Goal: Task Accomplishment & Management: Complete application form

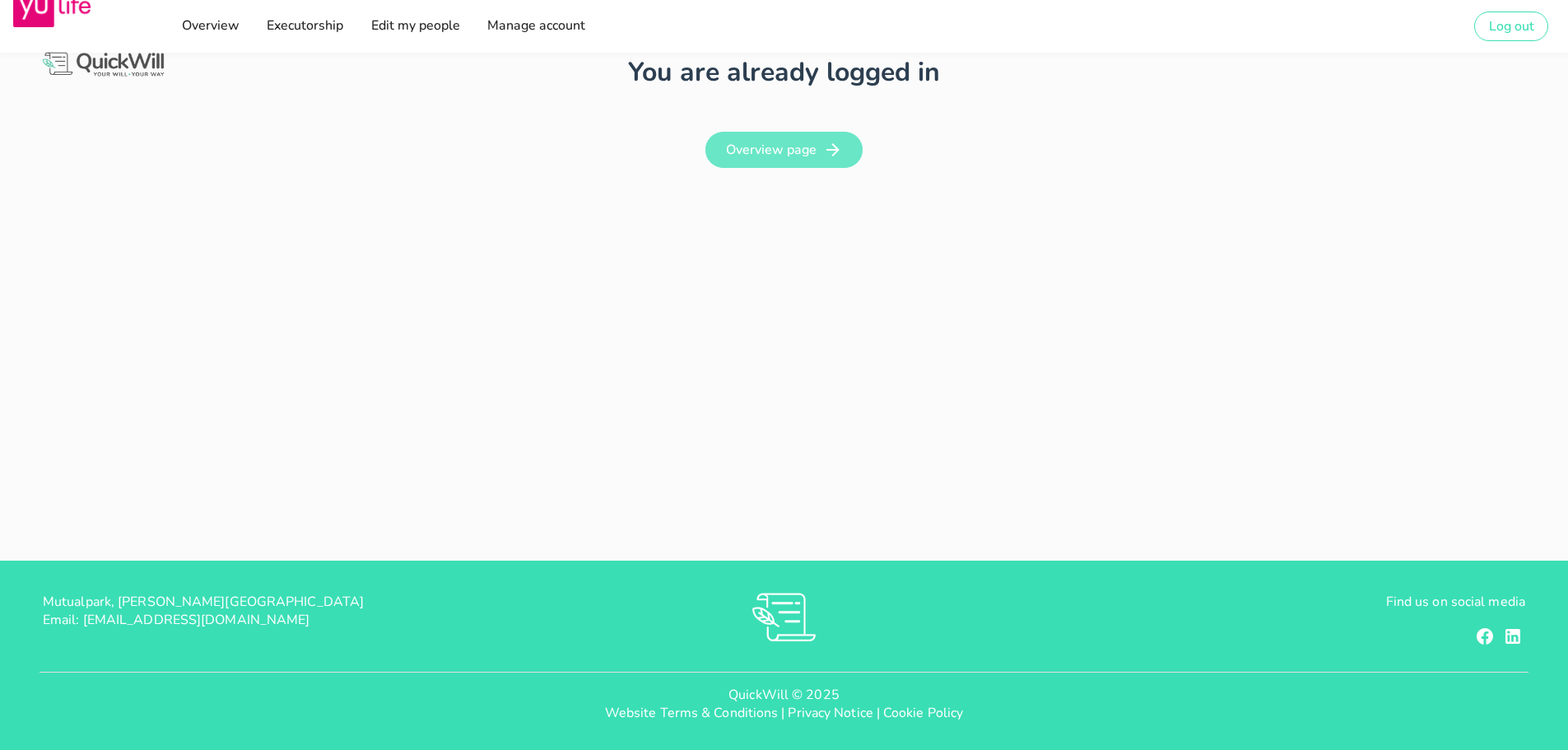
click at [800, 160] on link "Overview page" at bounding box center [784, 149] width 157 height 36
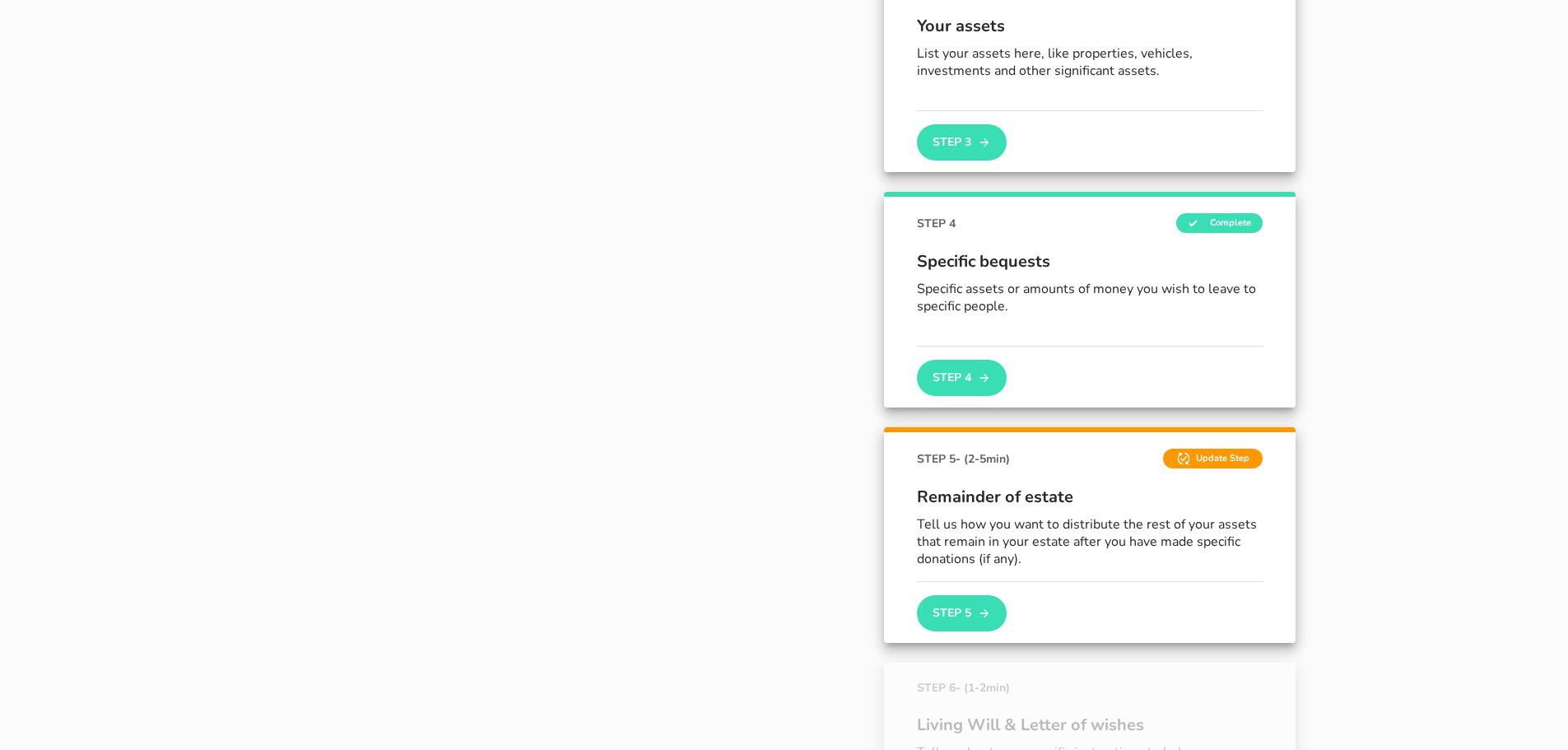
scroll to position [740, 0]
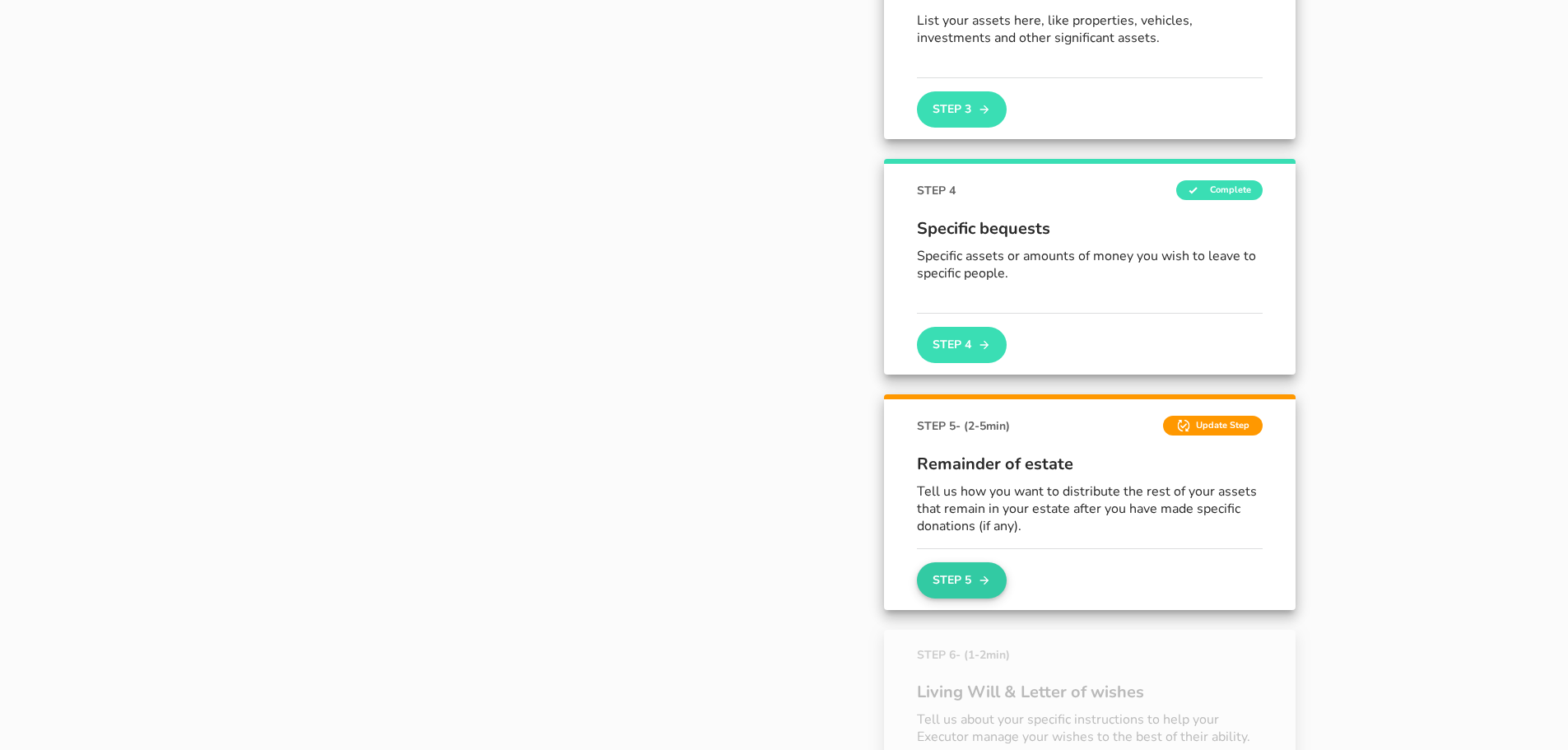
click at [971, 576] on button "Step 5" at bounding box center [961, 579] width 89 height 36
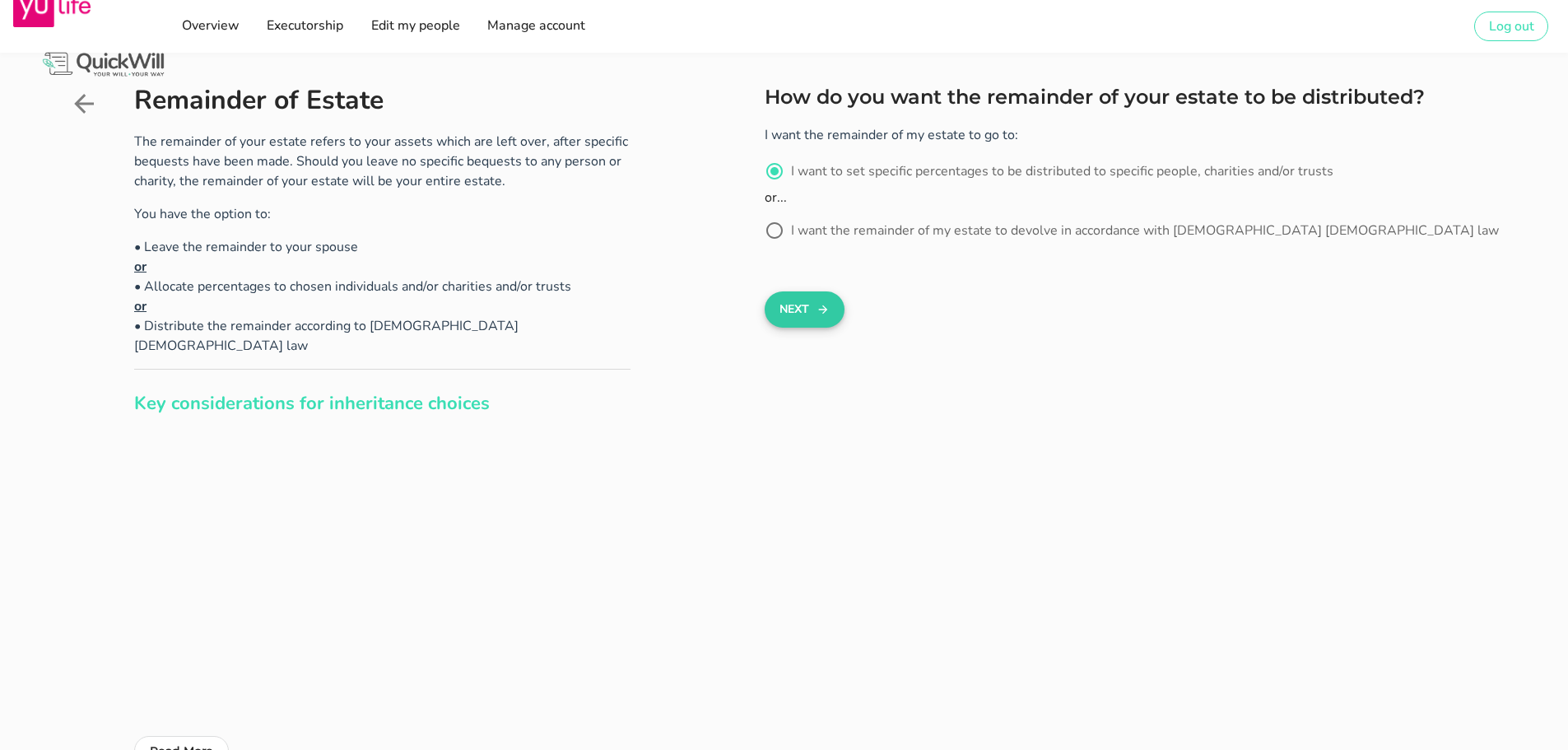
click at [797, 305] on button "Next" at bounding box center [804, 309] width 79 height 36
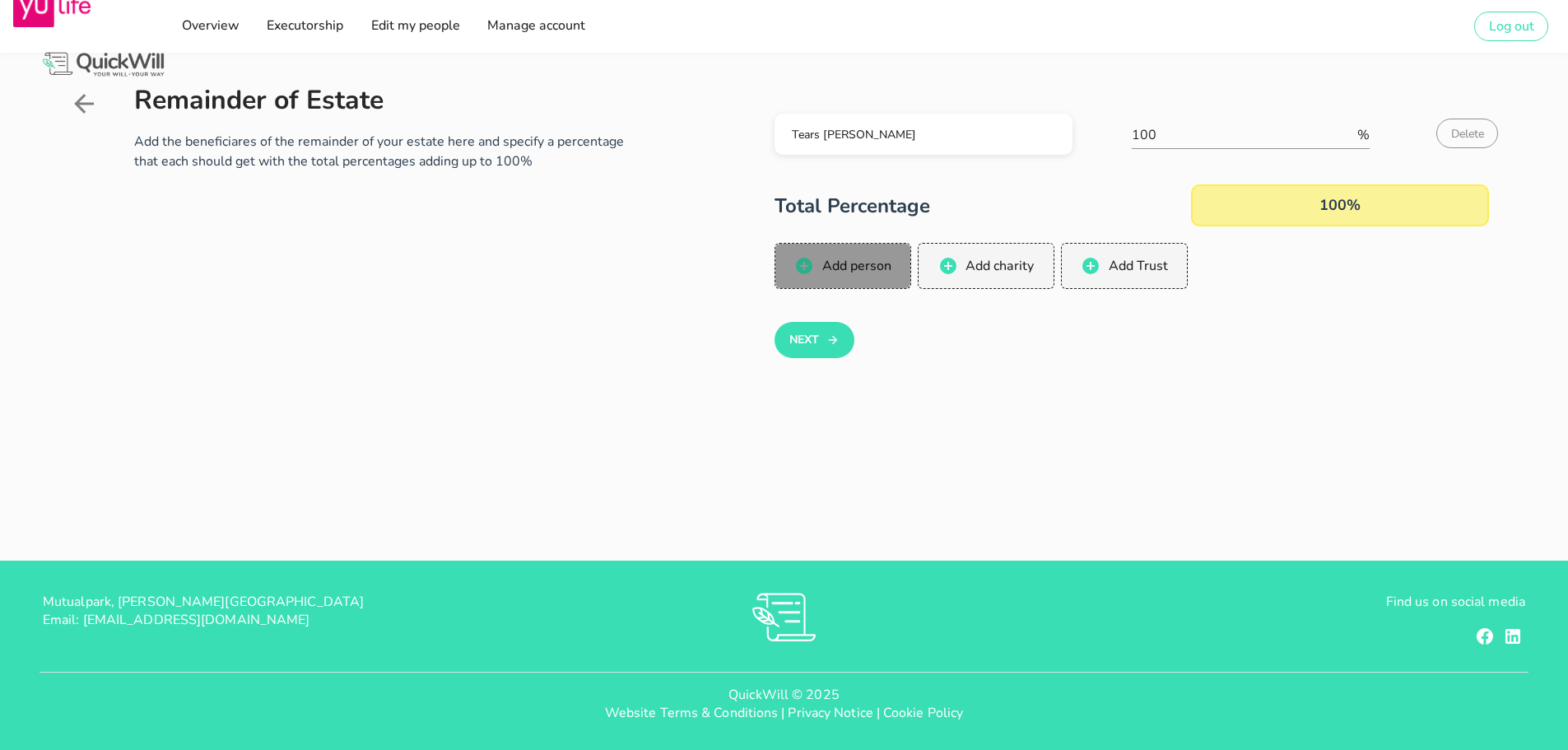
click at [867, 265] on span "Add person" at bounding box center [856, 266] width 70 height 18
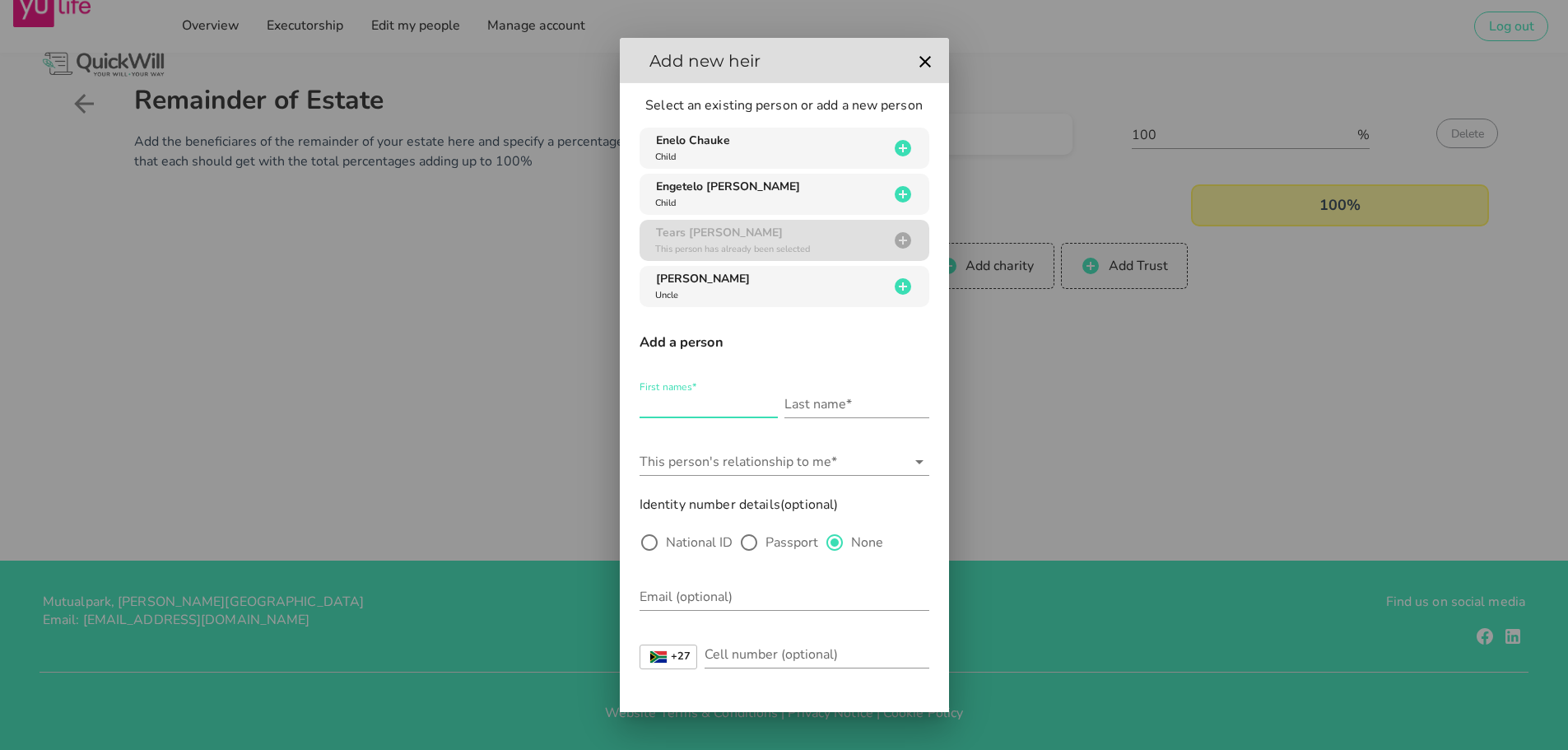
click at [680, 401] on input "First names*" at bounding box center [708, 403] width 139 height 26
type input "[PERSON_NAME]"
click at [800, 404] on input "Last name*" at bounding box center [856, 403] width 144 height 26
click at [785, 405] on input "Cauke" at bounding box center [856, 403] width 144 height 26
type input "Chauke"
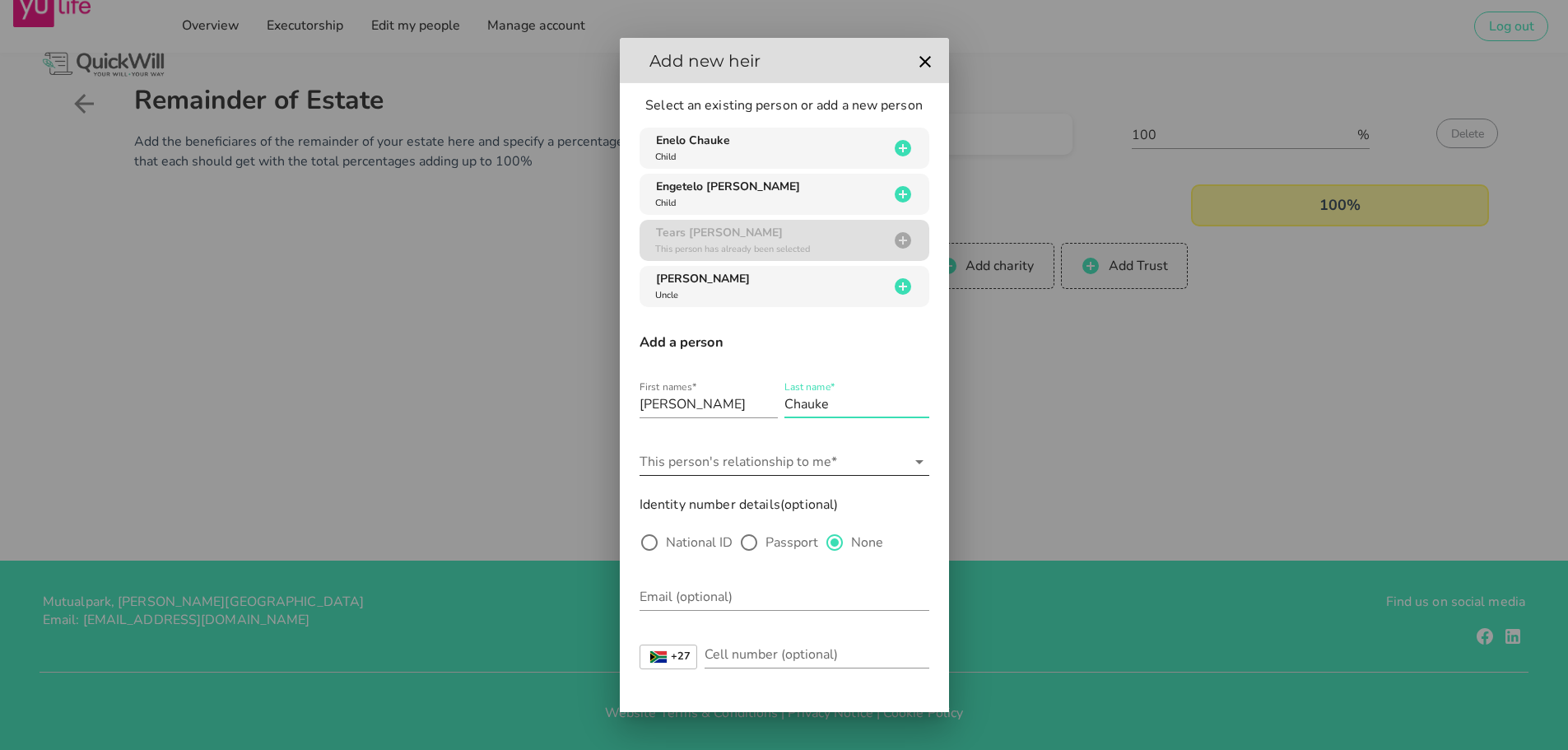
click at [909, 462] on icon at bounding box center [919, 461] width 19 height 19
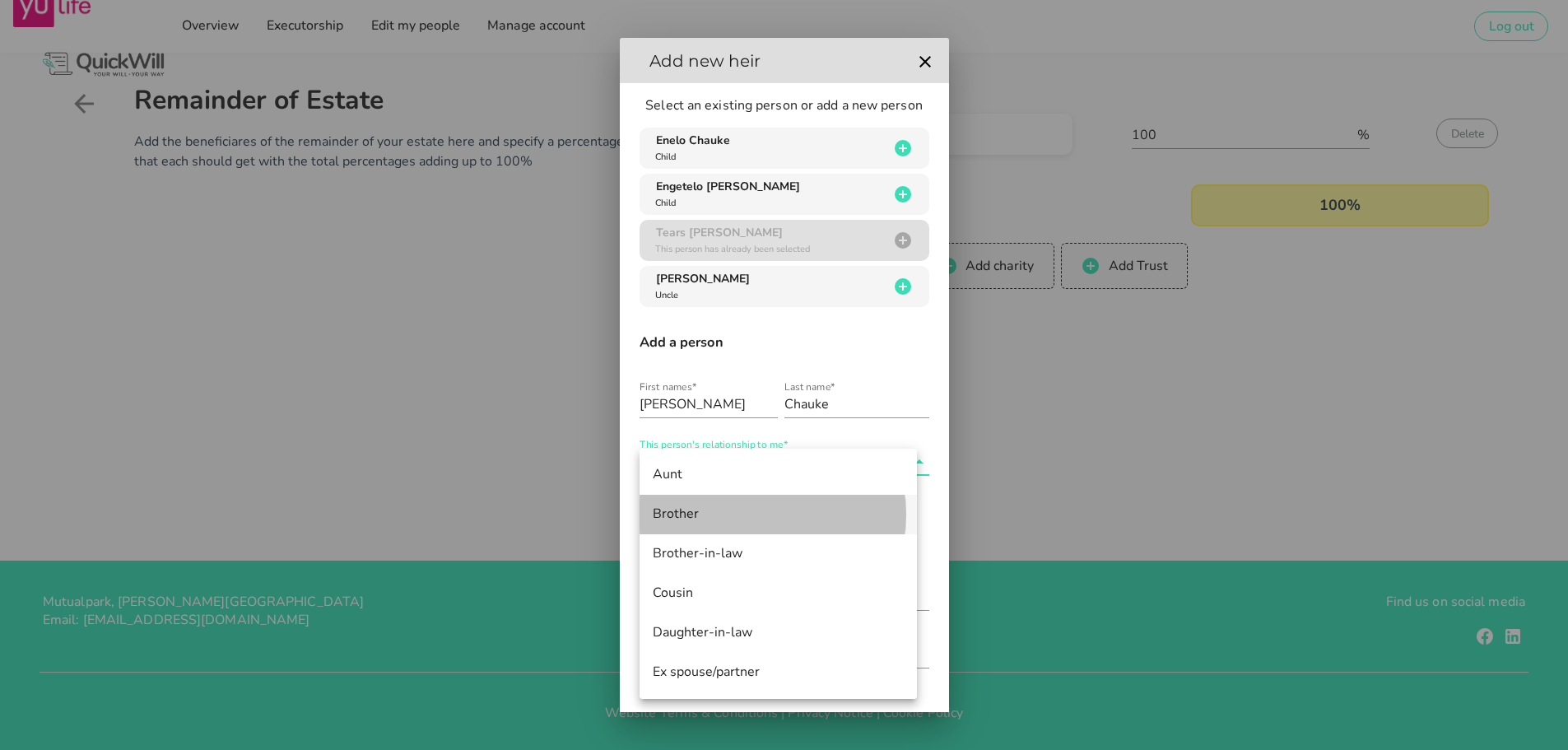
click at [716, 516] on div "Brother" at bounding box center [777, 514] width 251 height 16
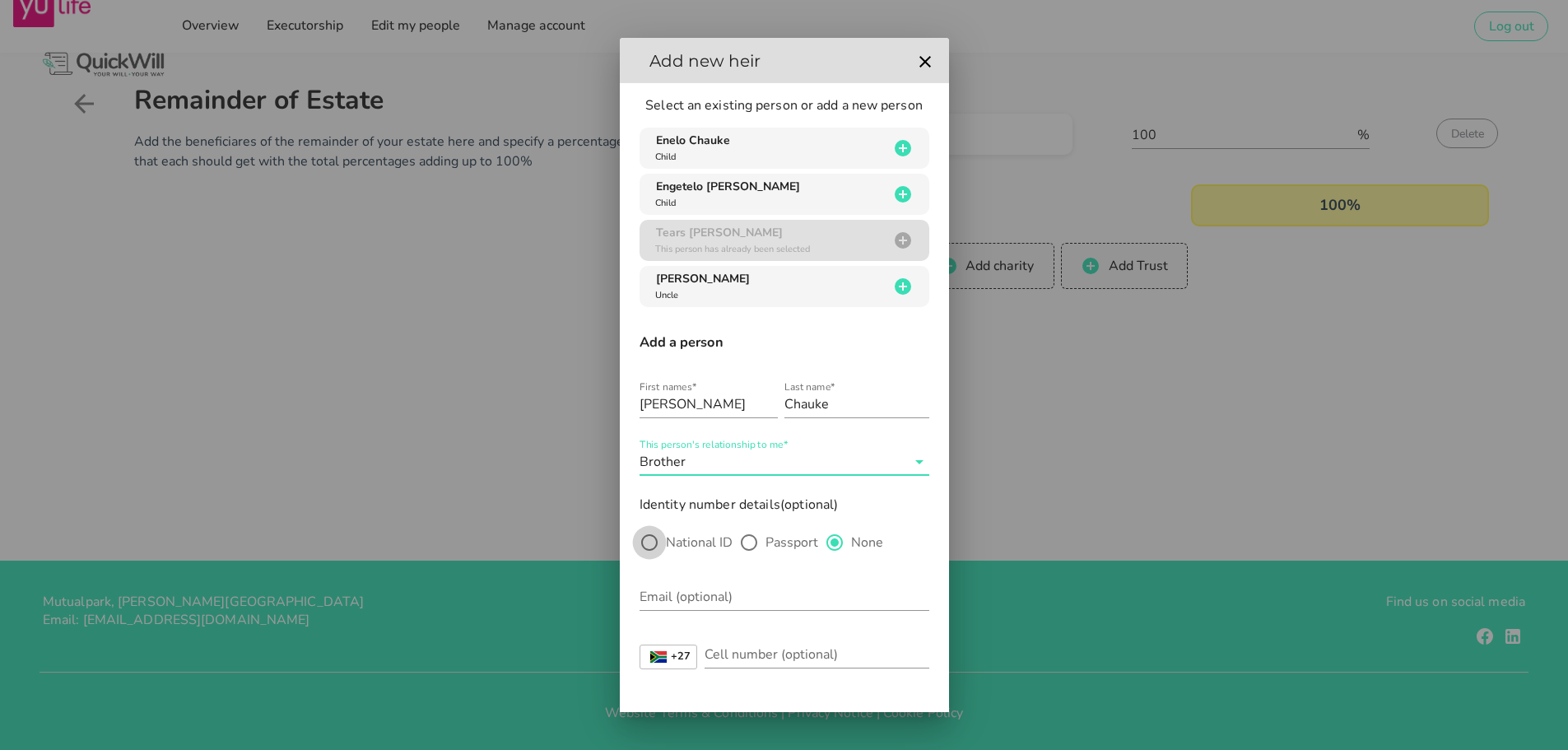
click at [655, 542] on div at bounding box center [649, 542] width 28 height 28
radio input "true"
click at [679, 588] on input "Nationality*" at bounding box center [772, 596] width 267 height 26
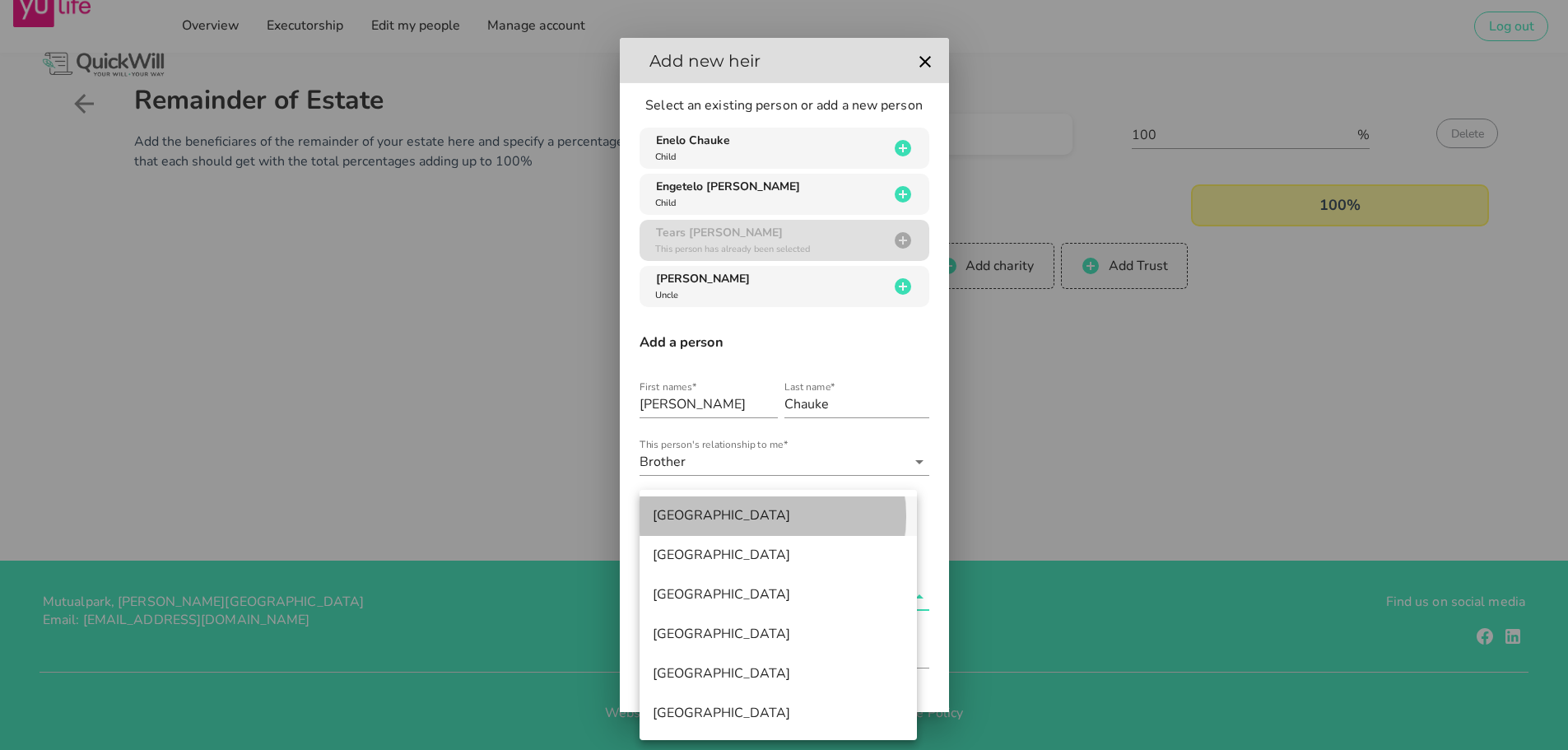
click at [732, 505] on div "[GEOGRAPHIC_DATA]" at bounding box center [777, 516] width 251 height 36
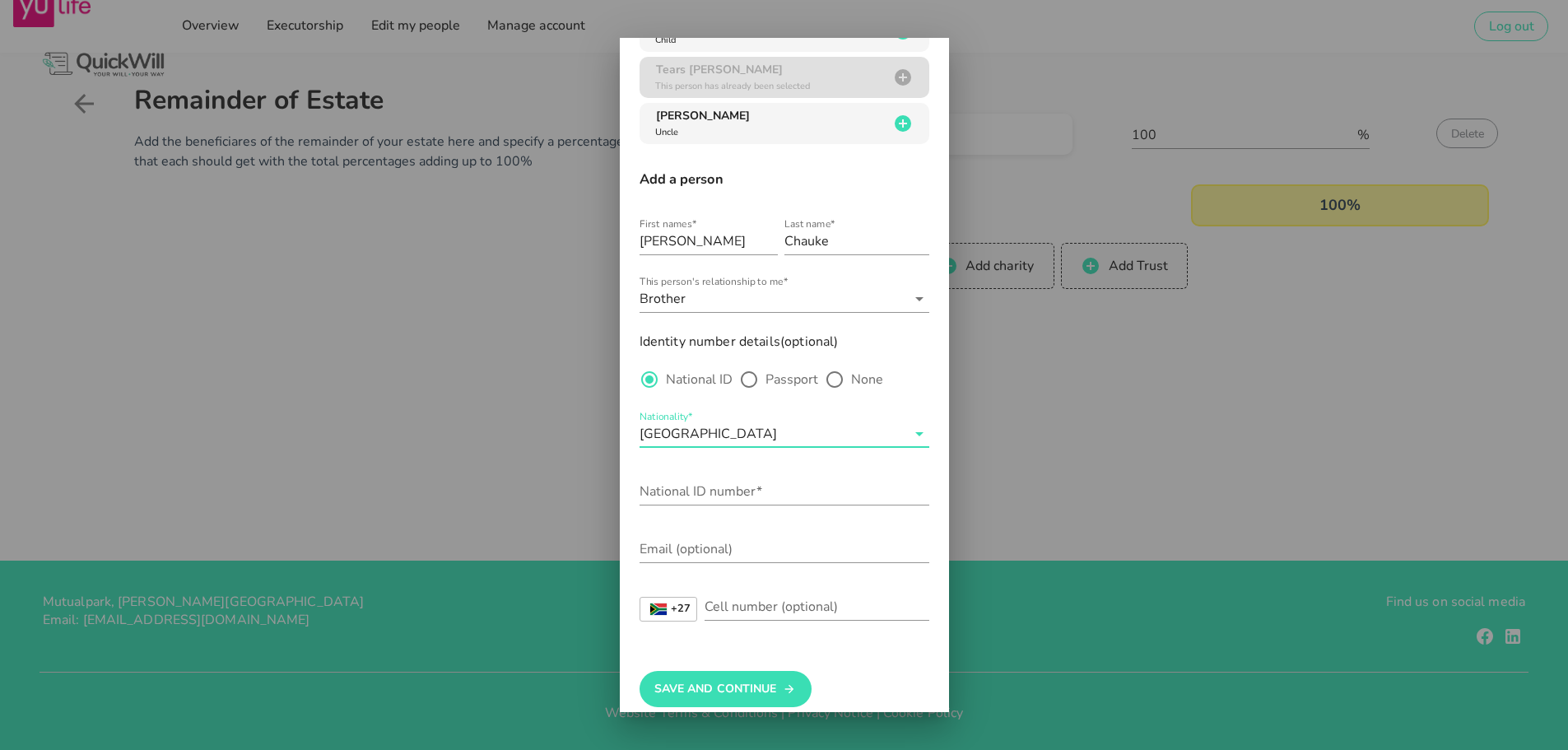
scroll to position [165, 0]
click at [661, 485] on div "National ID number*" at bounding box center [784, 489] width 290 height 26
paste input "1107215687080"
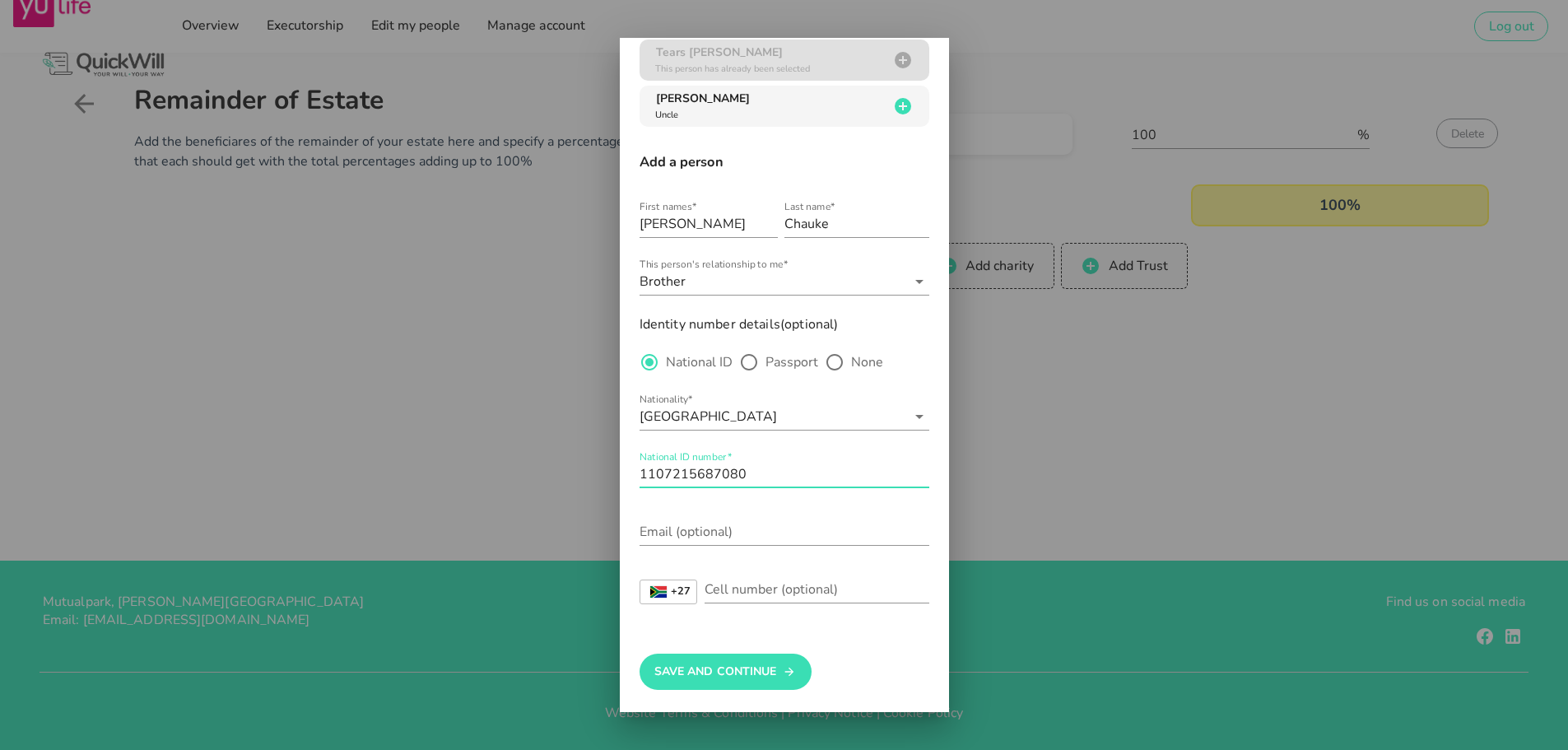
scroll to position [182, 0]
type input "1107215687080"
click at [718, 672] on button "Save And Continue" at bounding box center [725, 670] width 172 height 36
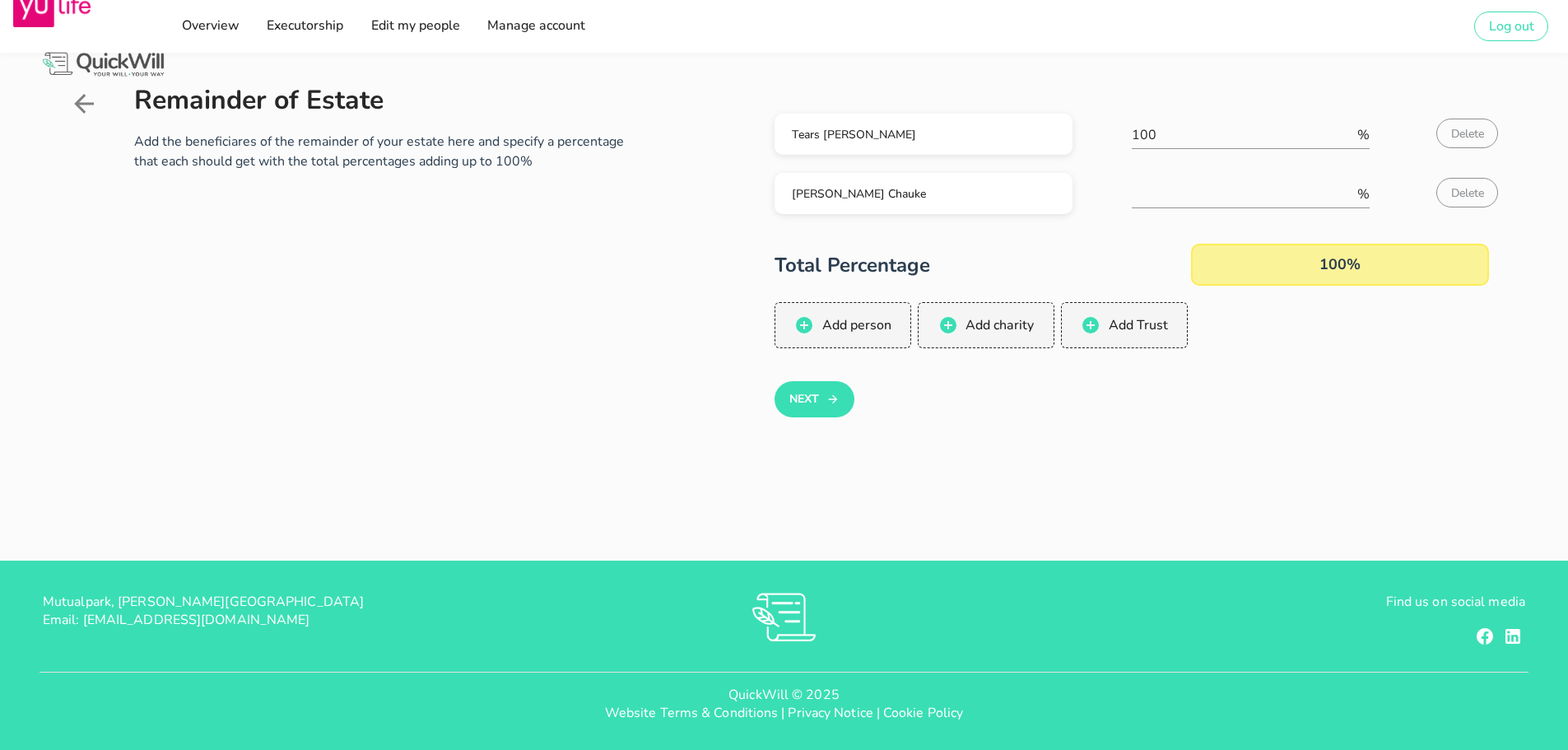
scroll to position [0, 0]
click at [1186, 186] on input "number" at bounding box center [1242, 194] width 222 height 26
click at [1291, 128] on input "100" at bounding box center [1242, 135] width 222 height 26
click at [1345, 138] on input "99" at bounding box center [1242, 135] width 222 height 26
click at [1345, 138] on input "98" at bounding box center [1242, 135] width 222 height 26
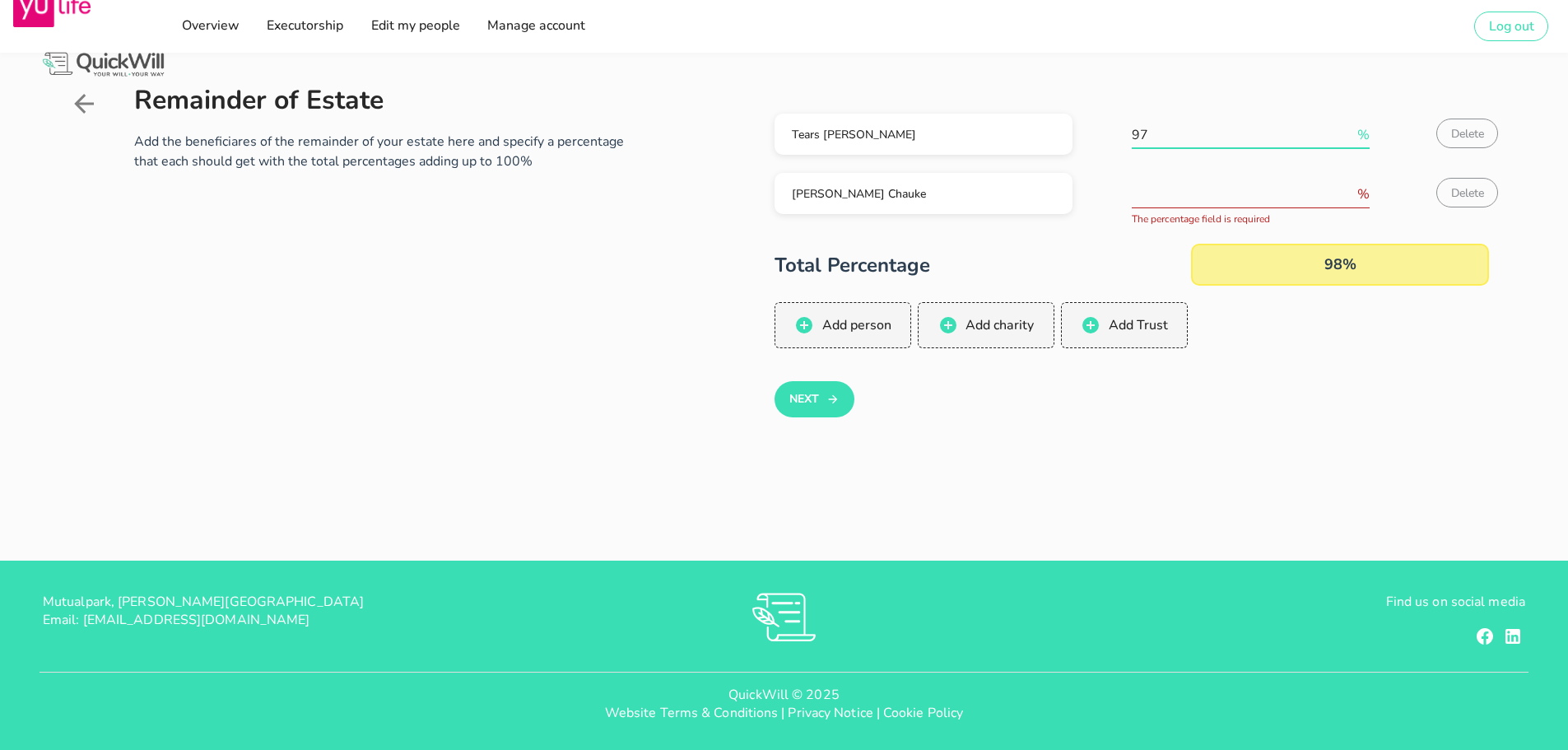
click at [1345, 138] on input "97" at bounding box center [1242, 135] width 222 height 26
click at [1345, 138] on input "96" at bounding box center [1242, 135] width 222 height 26
click at [1345, 138] on input "95" at bounding box center [1242, 135] width 222 height 26
click at [1345, 138] on input "74" at bounding box center [1242, 135] width 222 height 26
click at [1345, 138] on input "66" at bounding box center [1242, 135] width 222 height 26
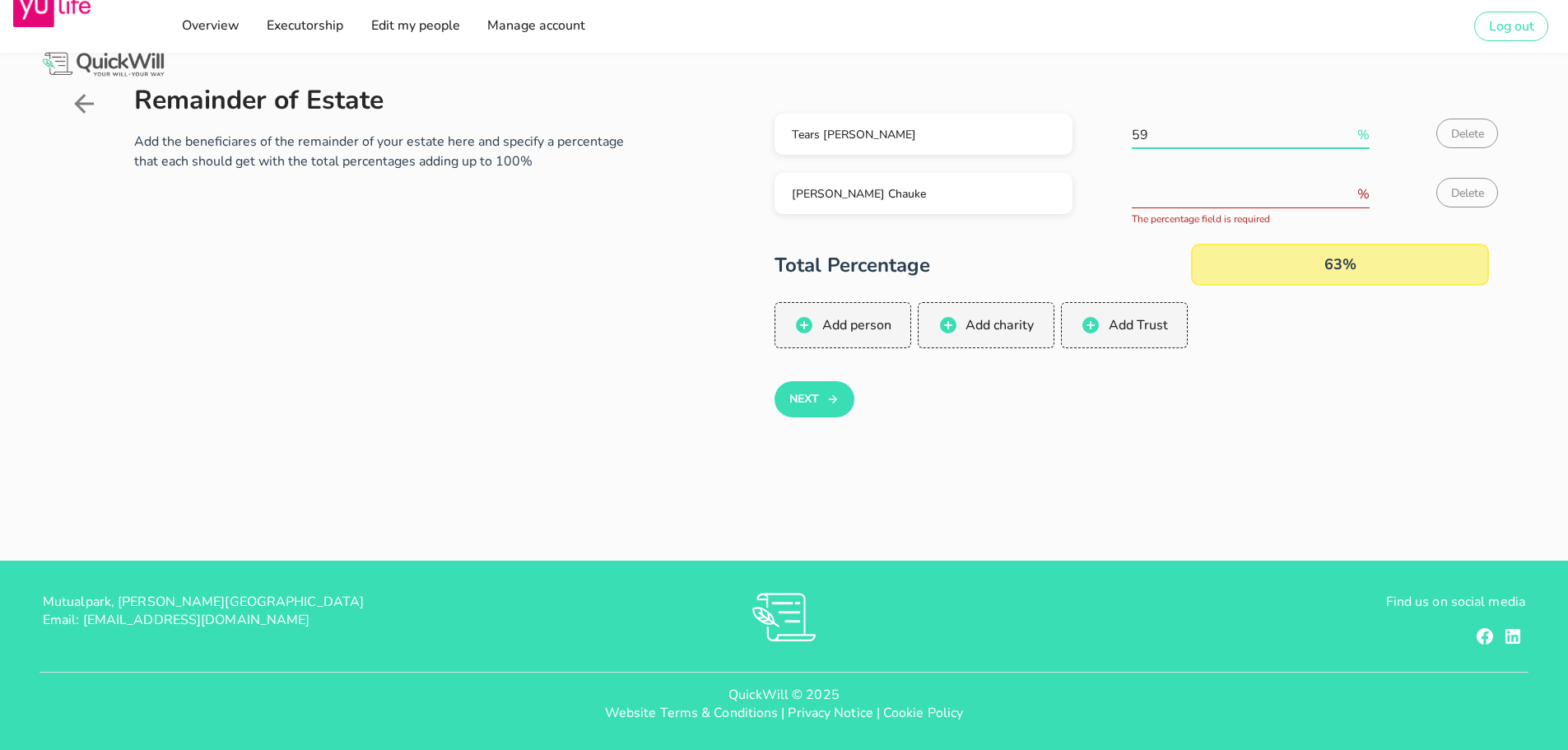
click at [1345, 138] on input "59" at bounding box center [1242, 135] width 222 height 26
click at [1345, 138] on input "58" at bounding box center [1242, 135] width 222 height 26
click at [1345, 138] on input "57" at bounding box center [1242, 135] width 222 height 26
click at [1345, 138] on input "56" at bounding box center [1242, 135] width 222 height 26
click at [1345, 138] on input "55" at bounding box center [1242, 135] width 222 height 26
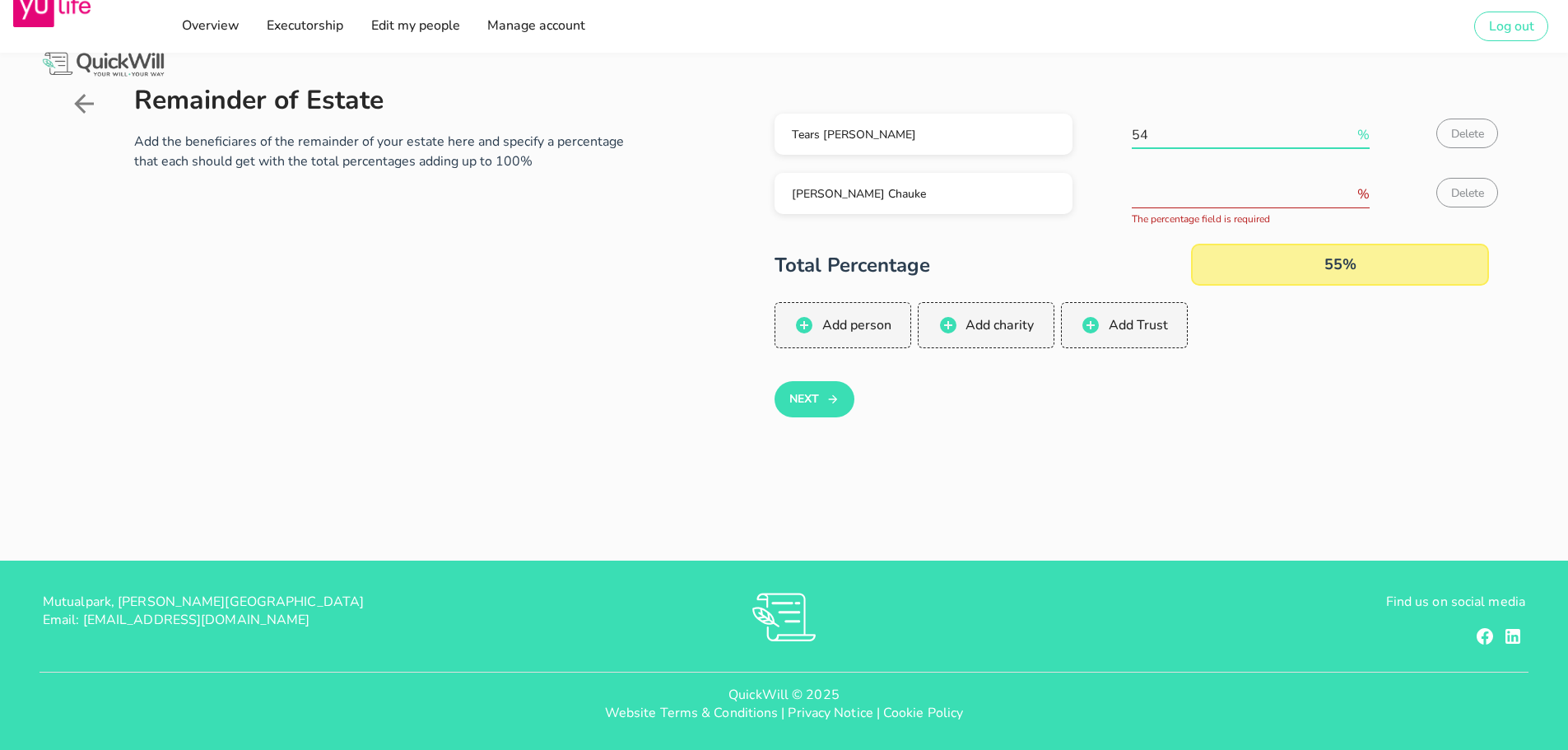
click at [1345, 138] on input "54" at bounding box center [1242, 135] width 222 height 26
click at [1345, 138] on input "53" at bounding box center [1242, 135] width 222 height 26
click at [1345, 138] on input "52" at bounding box center [1242, 135] width 222 height 26
click at [1345, 138] on input "51" at bounding box center [1242, 135] width 222 height 26
type input "50"
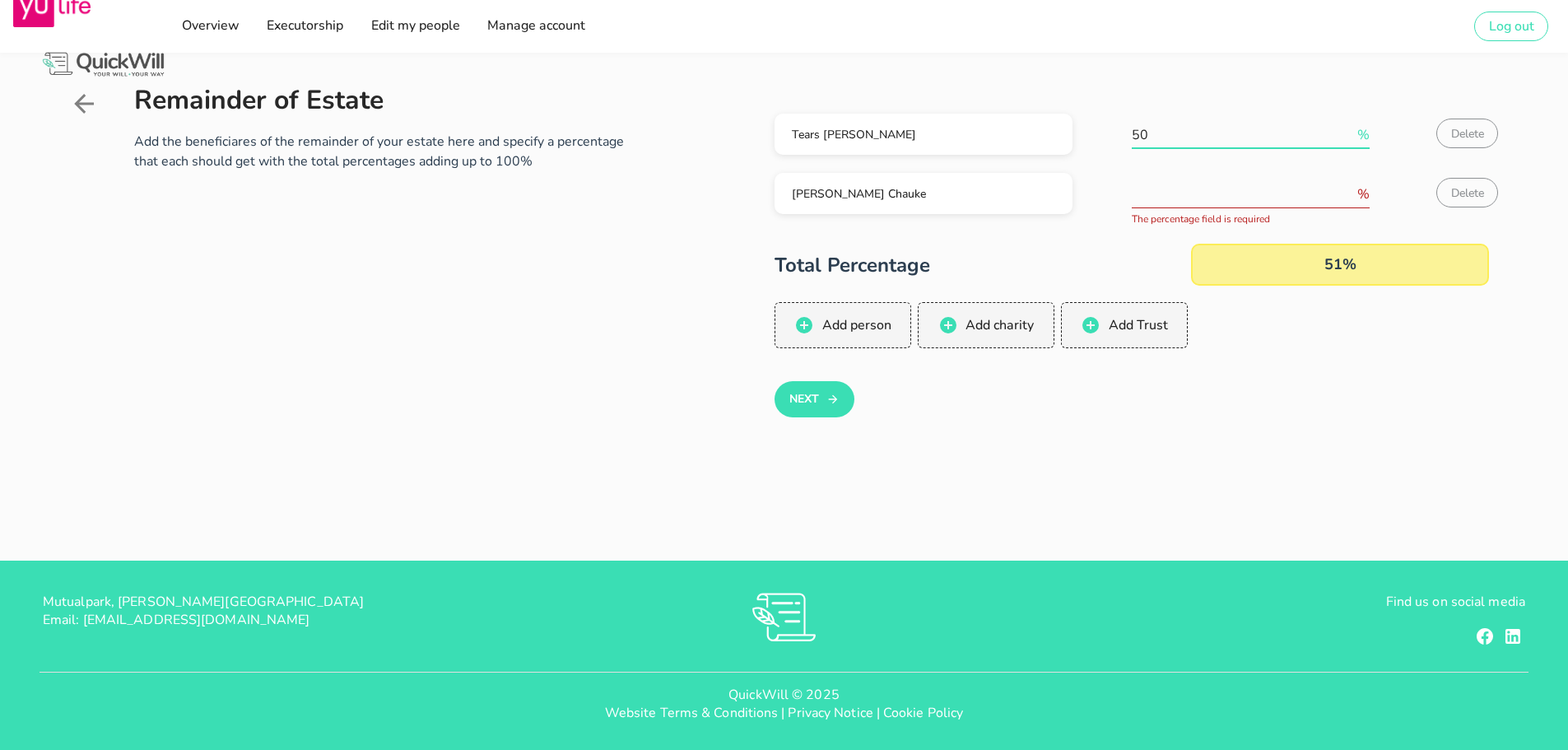
click at [1345, 138] on input "50" at bounding box center [1242, 135] width 222 height 26
click at [1349, 189] on input "1" at bounding box center [1242, 194] width 222 height 26
click at [1349, 189] on input "53" at bounding box center [1242, 194] width 222 height 26
click at [1346, 201] on input "52" at bounding box center [1242, 194] width 222 height 26
click at [1346, 201] on input "51" at bounding box center [1242, 194] width 222 height 26
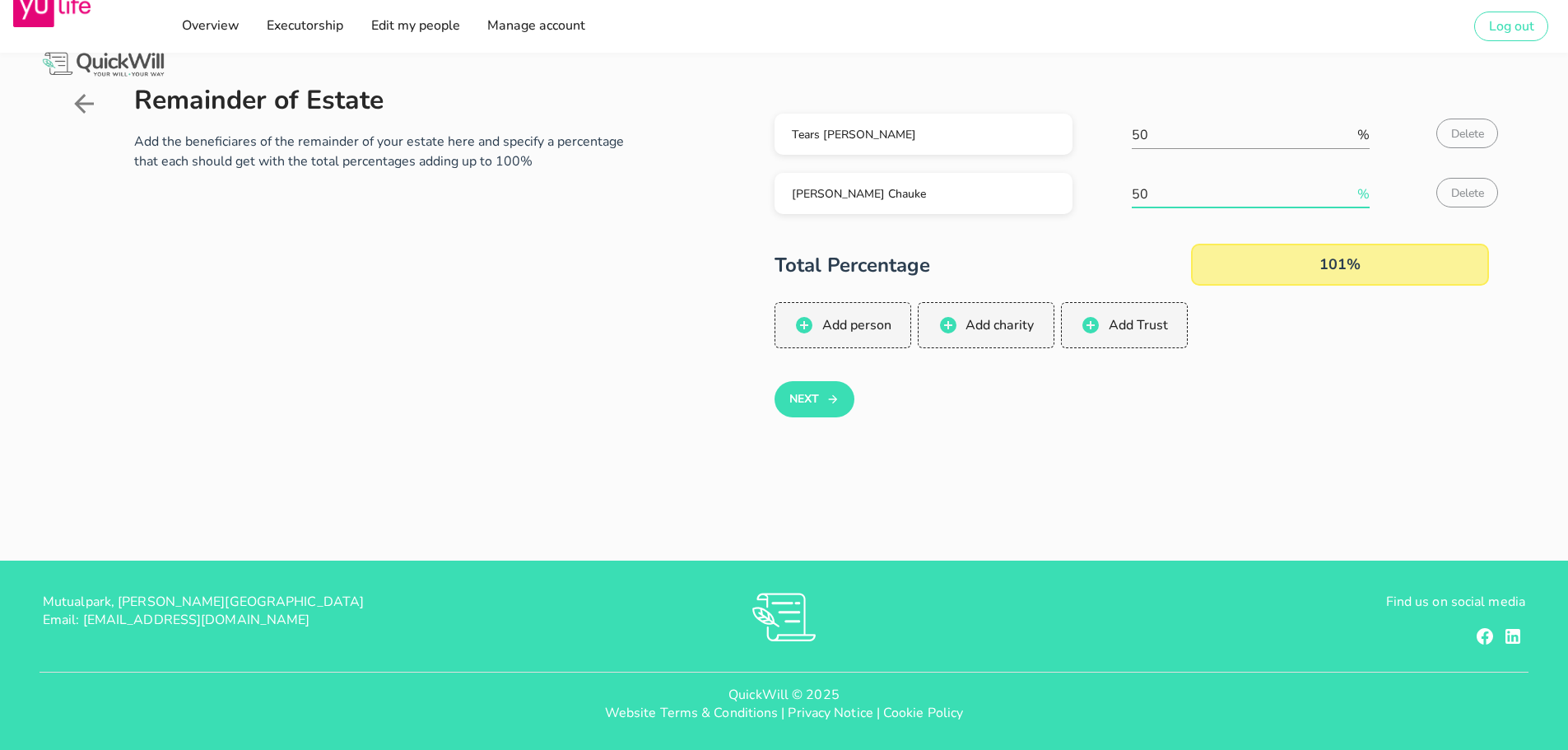
type input "50"
click at [1346, 201] on input "50" at bounding box center [1242, 194] width 222 height 26
click at [843, 396] on button "Next" at bounding box center [814, 398] width 79 height 36
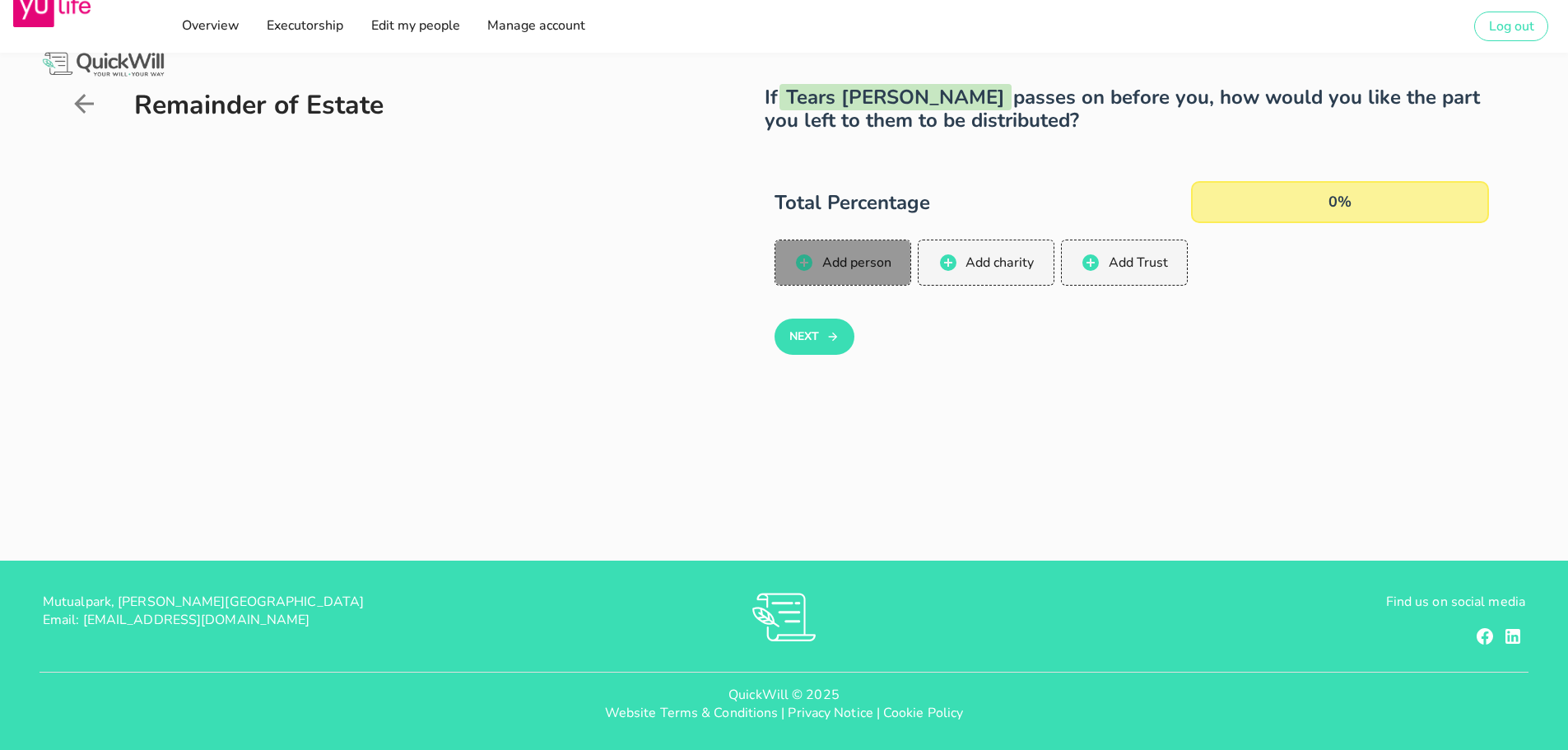
click at [819, 249] on button "Add person" at bounding box center [843, 263] width 138 height 47
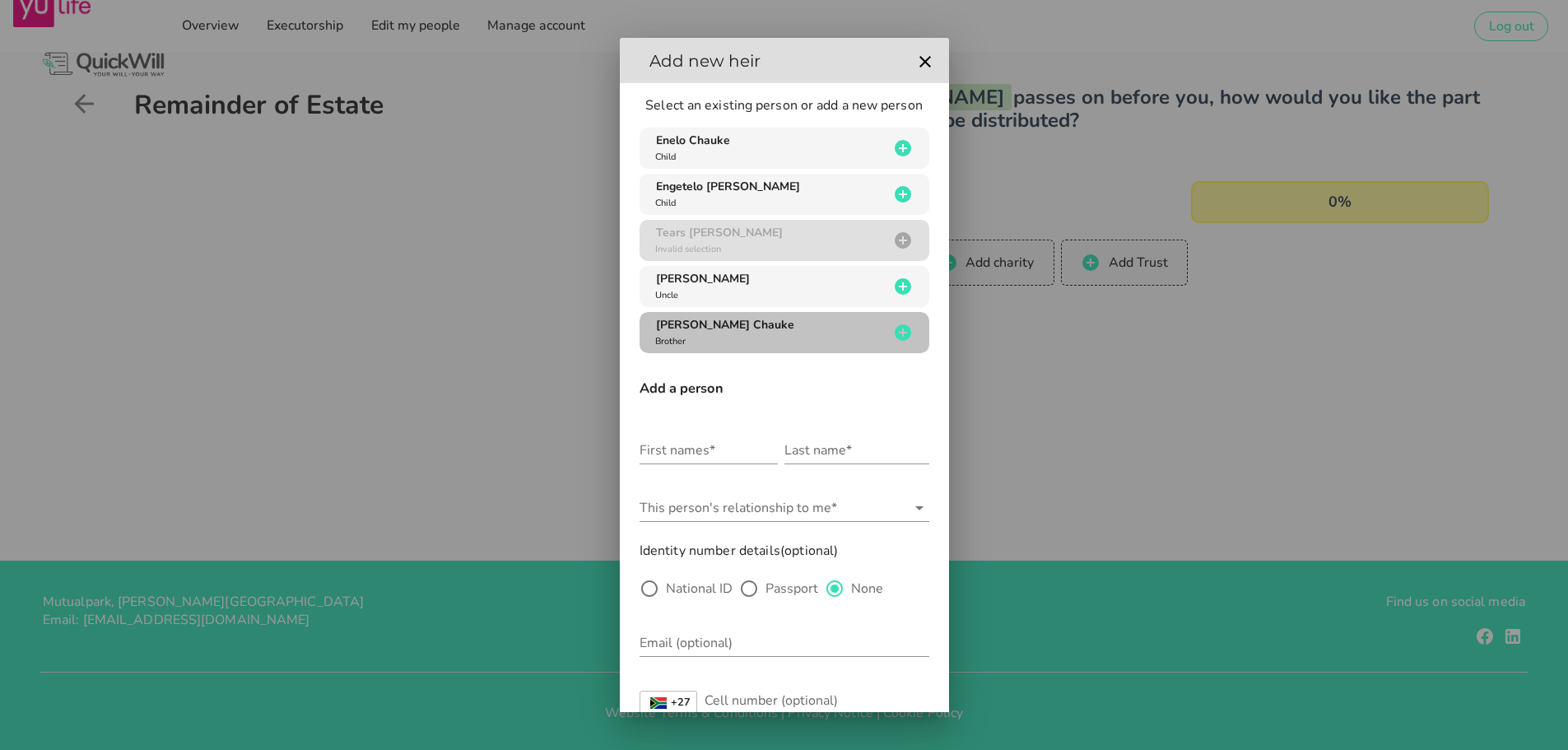
click at [791, 327] on span "[PERSON_NAME] Chauke" at bounding box center [725, 325] width 139 height 16
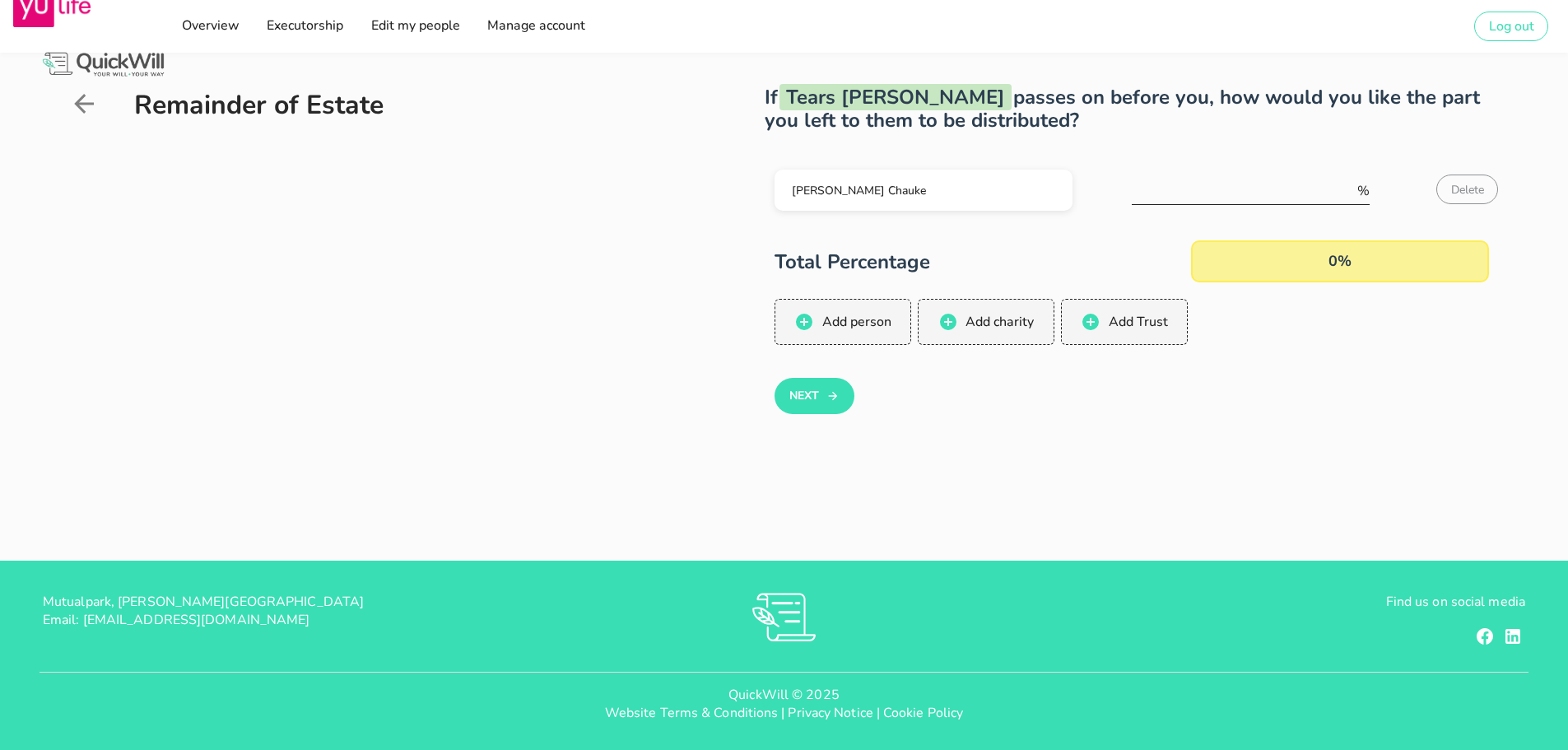
click at [1310, 194] on input "number" at bounding box center [1242, 190] width 222 height 26
click at [1348, 187] on input "1" at bounding box center [1242, 190] width 222 height 26
click at [1348, 192] on input "0" at bounding box center [1242, 190] width 222 height 26
click at [1348, 192] on input "-1" at bounding box center [1242, 190] width 222 height 26
click at [1348, 184] on input "0" at bounding box center [1242, 190] width 222 height 26
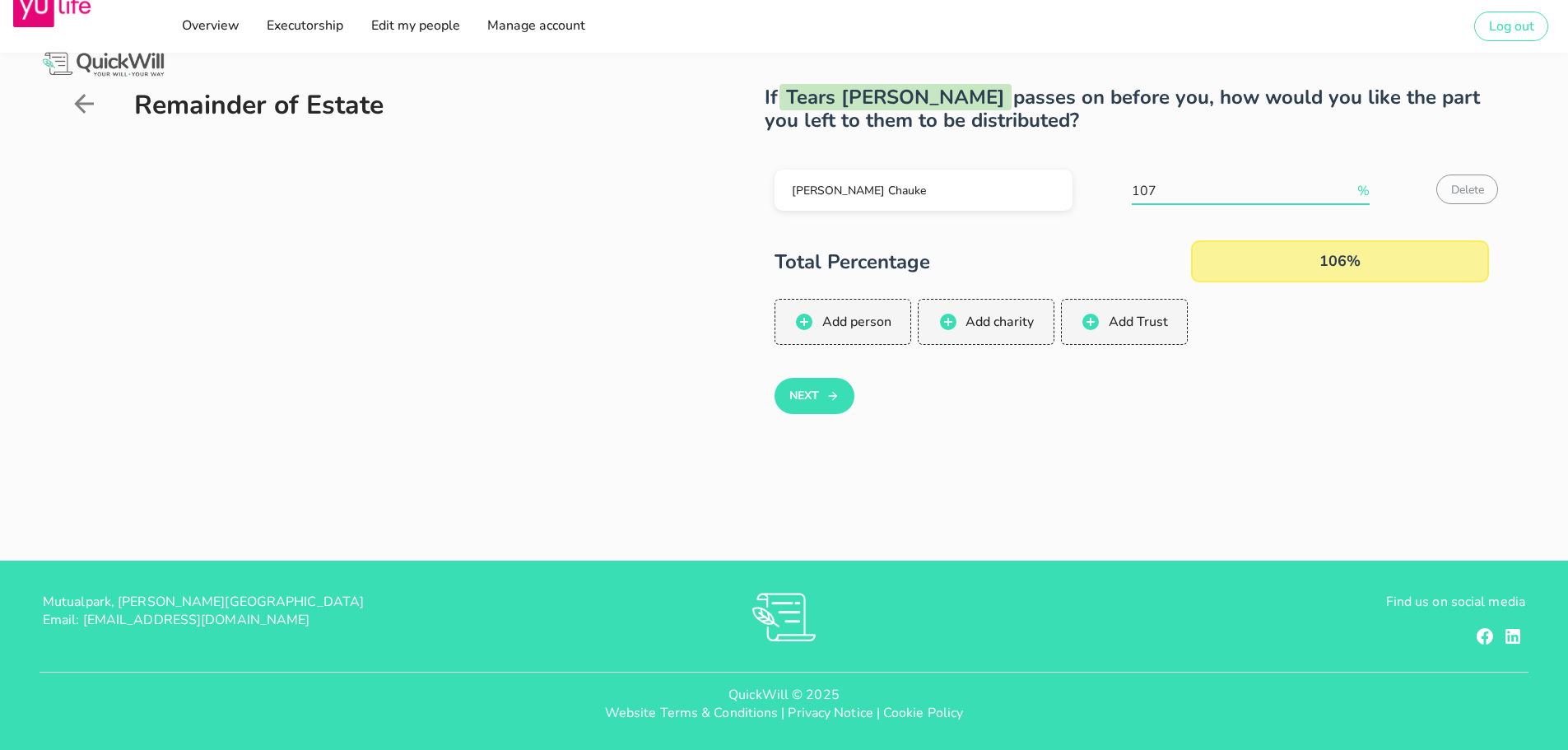
click at [1348, 184] on input "107" at bounding box center [1242, 190] width 222 height 26
click at [1346, 192] on input "106" at bounding box center [1242, 190] width 222 height 26
click at [1346, 192] on input "105" at bounding box center [1242, 190] width 222 height 26
click at [1346, 192] on input "104" at bounding box center [1242, 190] width 222 height 26
click at [1346, 192] on input "103" at bounding box center [1242, 190] width 222 height 26
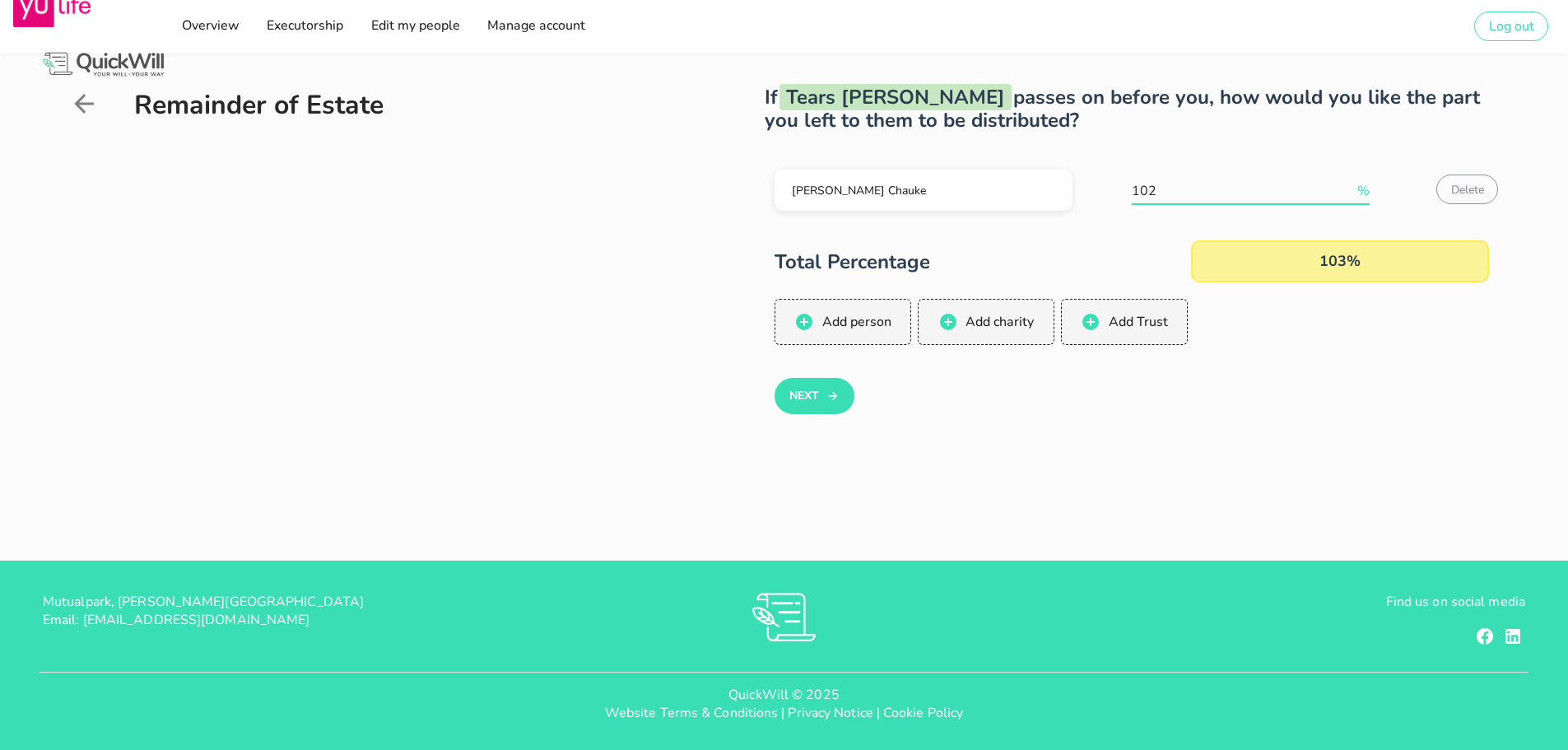
click at [1346, 192] on input "102" at bounding box center [1242, 190] width 222 height 26
click at [1346, 192] on input "101" at bounding box center [1242, 190] width 222 height 26
type input "100"
click at [1346, 192] on input "100" at bounding box center [1242, 190] width 222 height 26
click at [794, 396] on button "Next" at bounding box center [814, 395] width 79 height 36
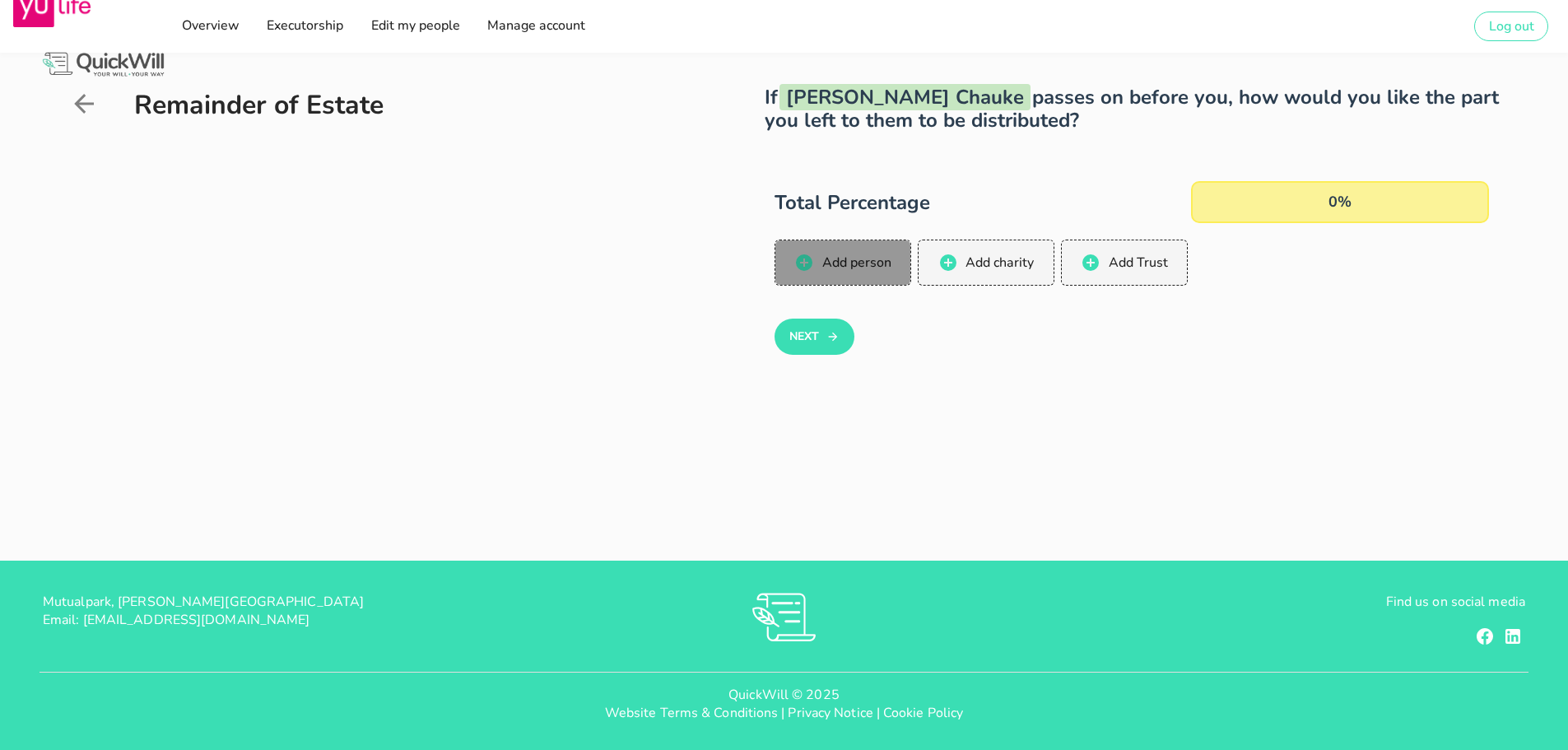
click at [832, 262] on span "Add person" at bounding box center [856, 263] width 70 height 18
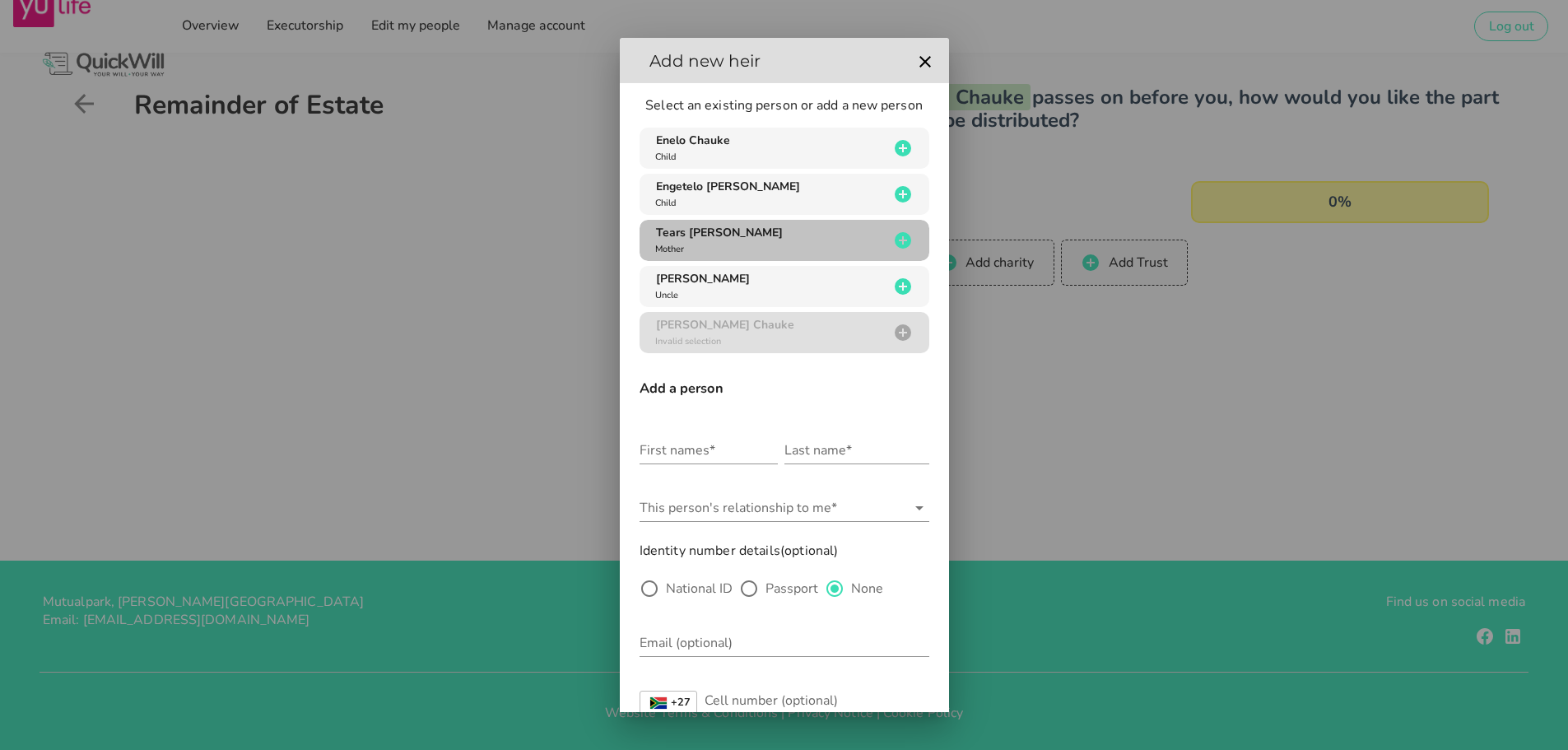
click at [843, 243] on div "Tears [PERSON_NAME] Mother" at bounding box center [770, 240] width 237 height 31
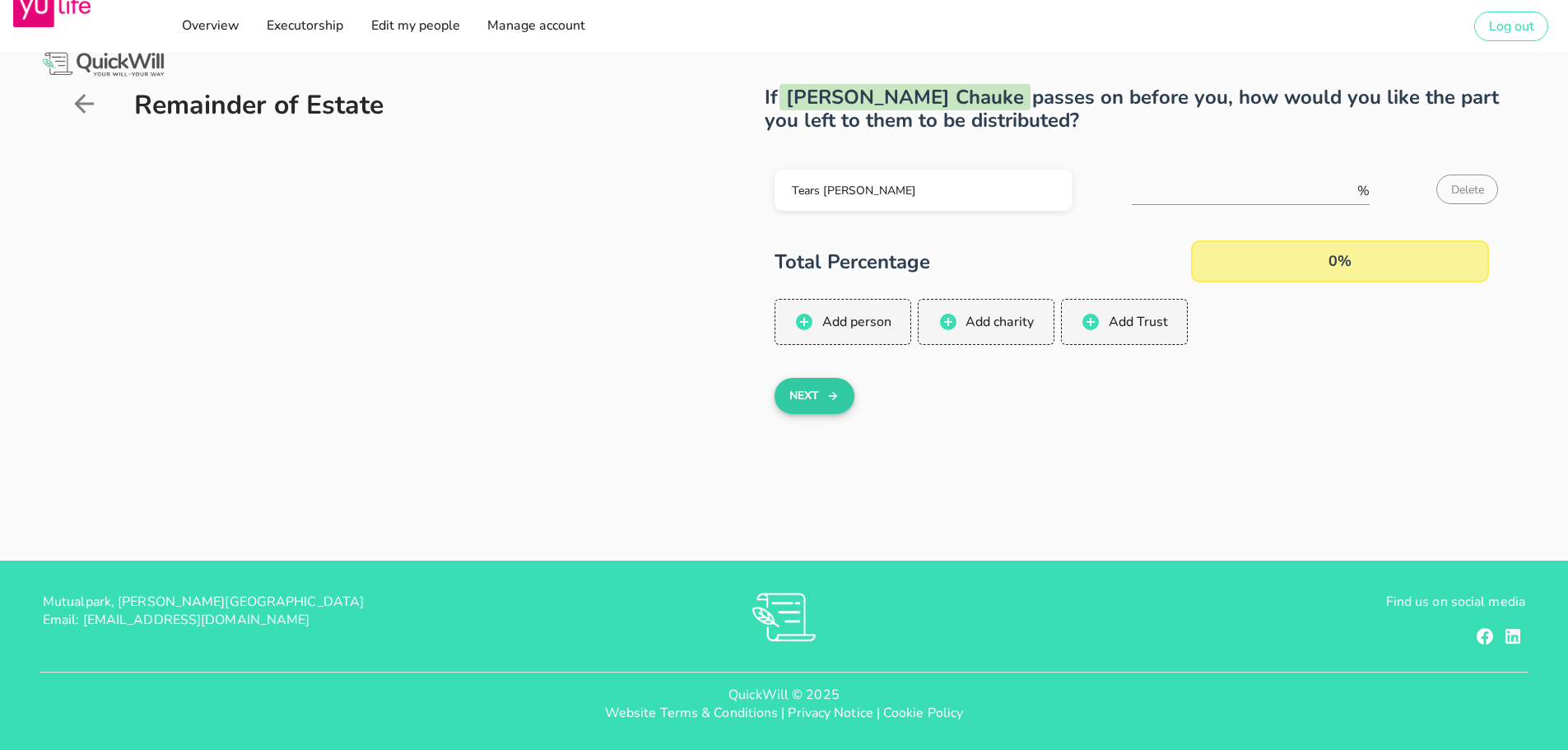
click at [821, 398] on button "Next" at bounding box center [814, 395] width 79 height 36
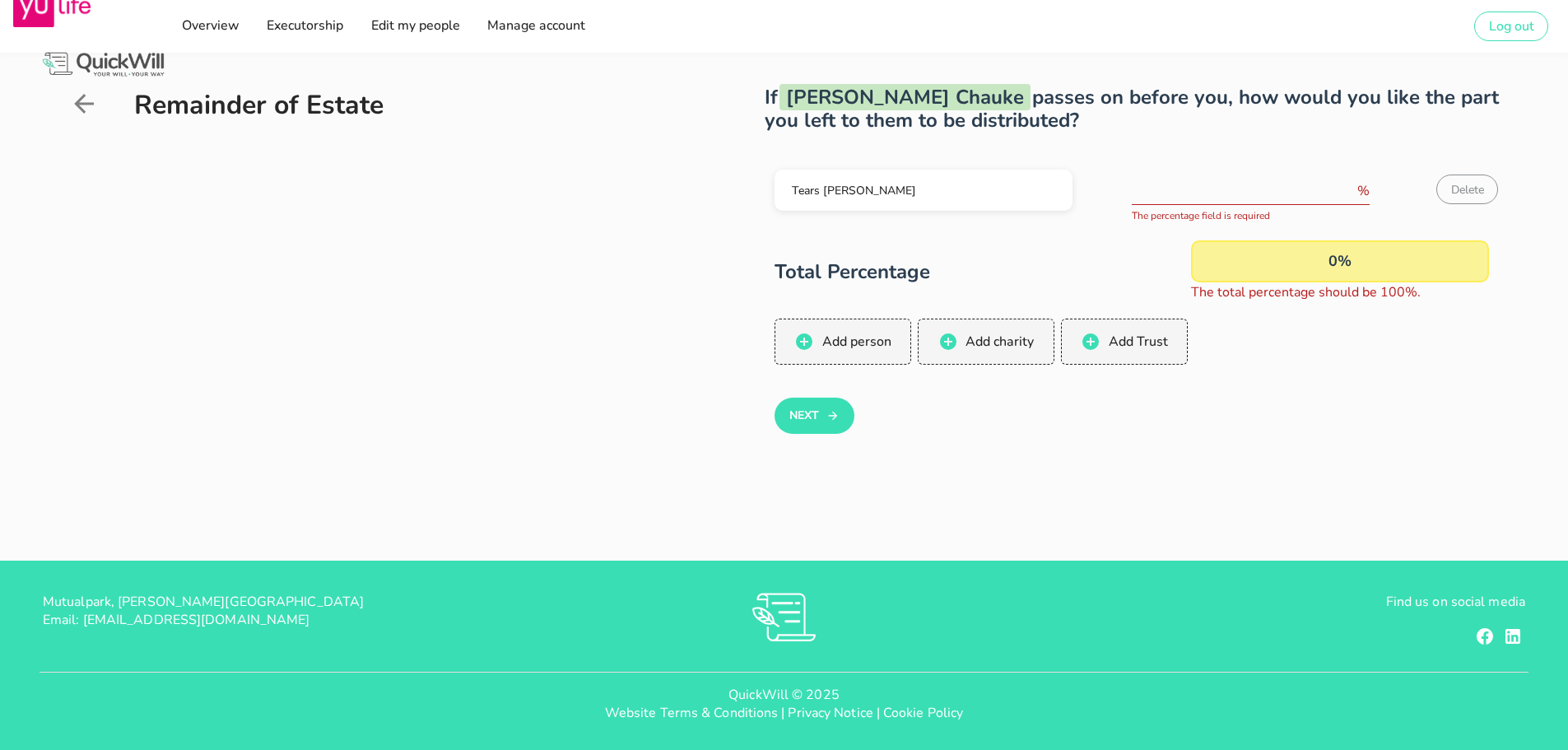
click at [1181, 198] on input "number" at bounding box center [1242, 190] width 222 height 26
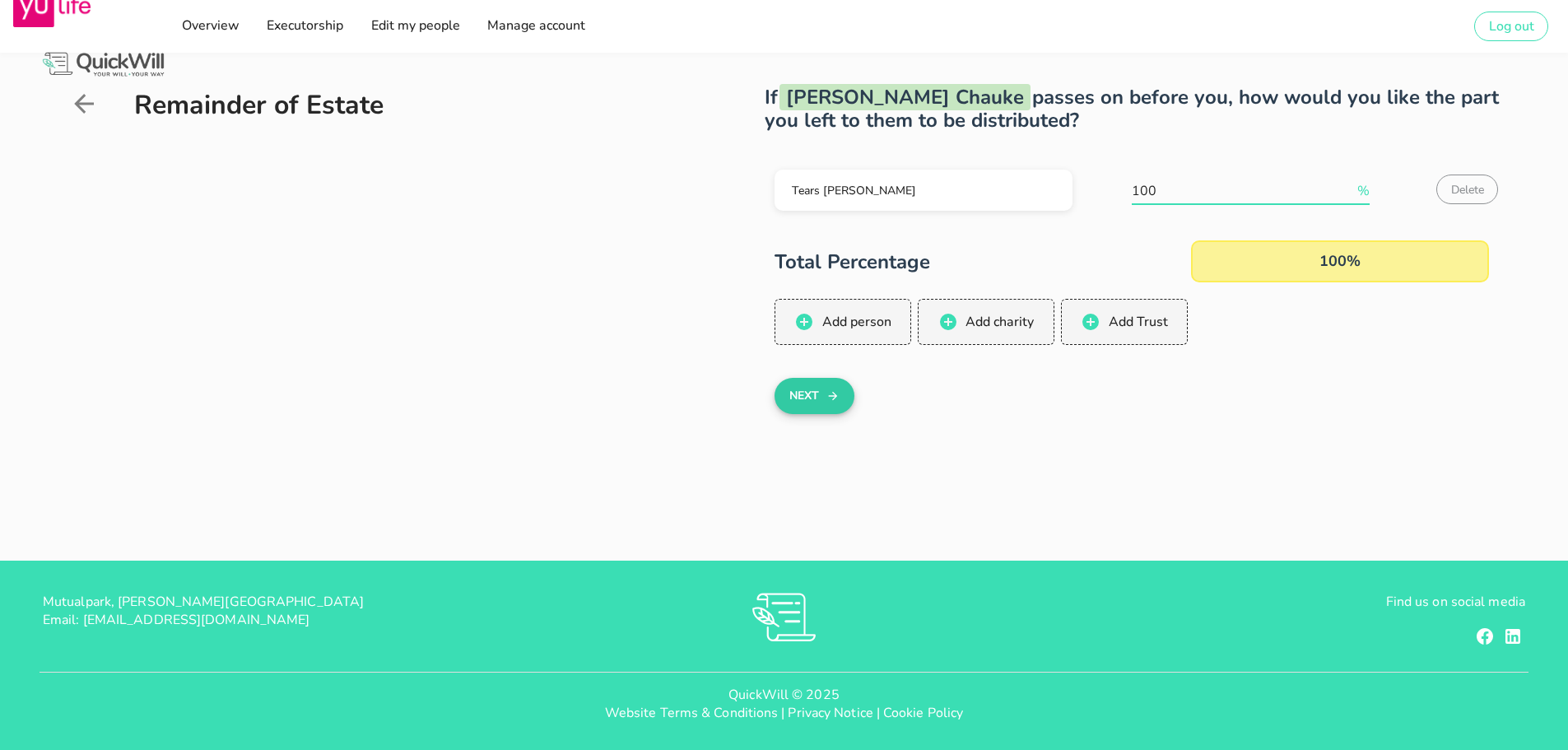
type input "100"
click at [807, 393] on button "Next" at bounding box center [814, 395] width 79 height 36
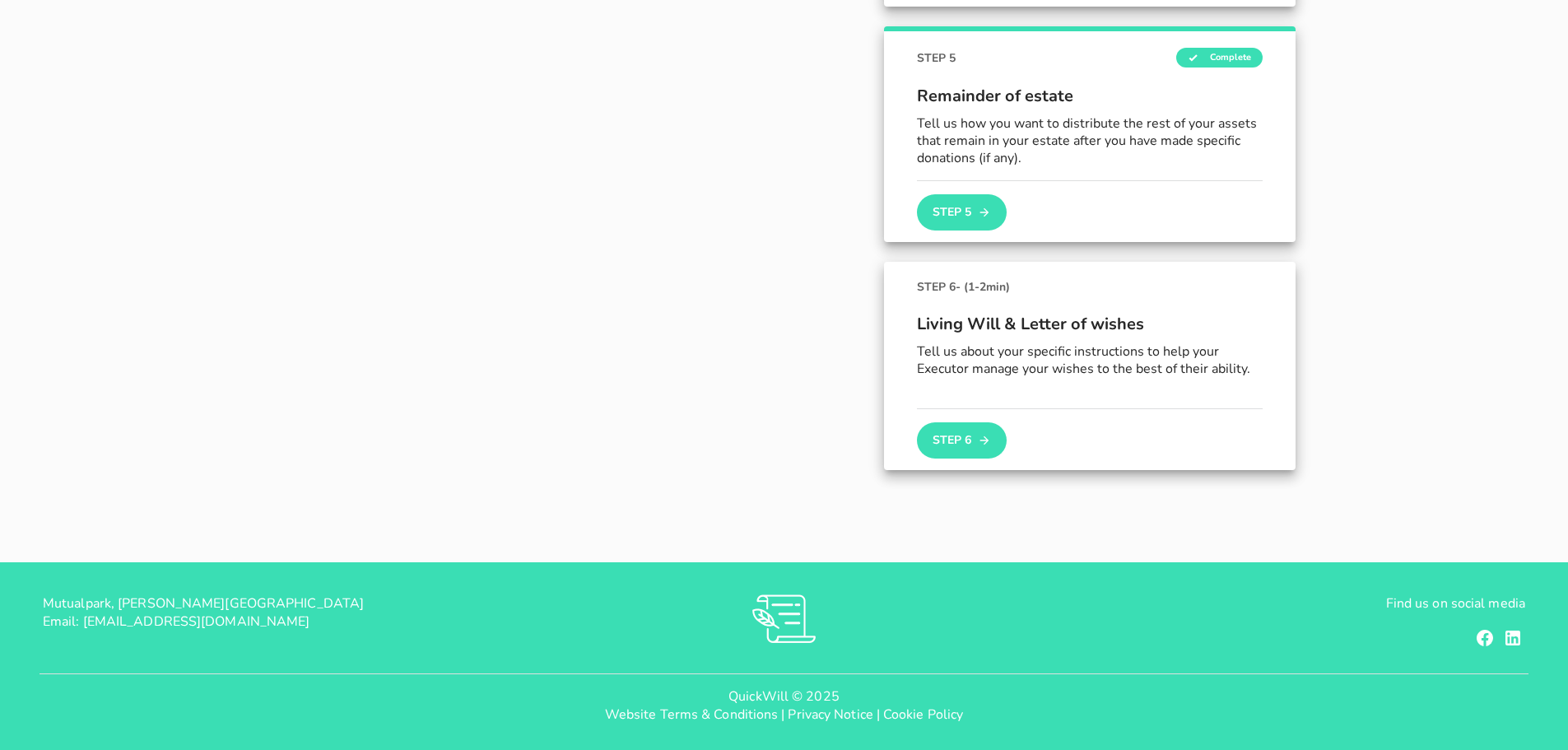
scroll to position [1028, 0]
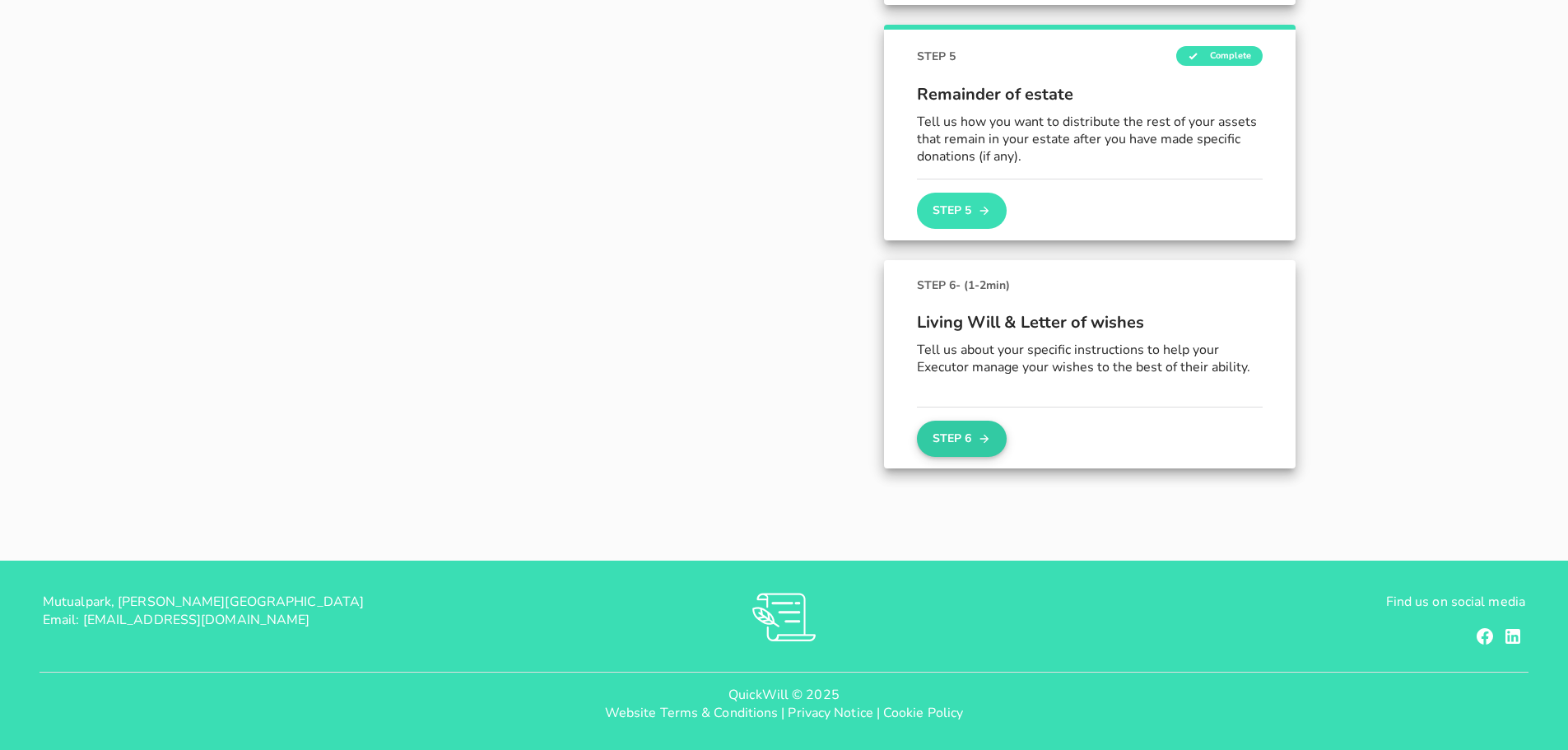
click at [977, 438] on button "Step 6" at bounding box center [961, 438] width 89 height 36
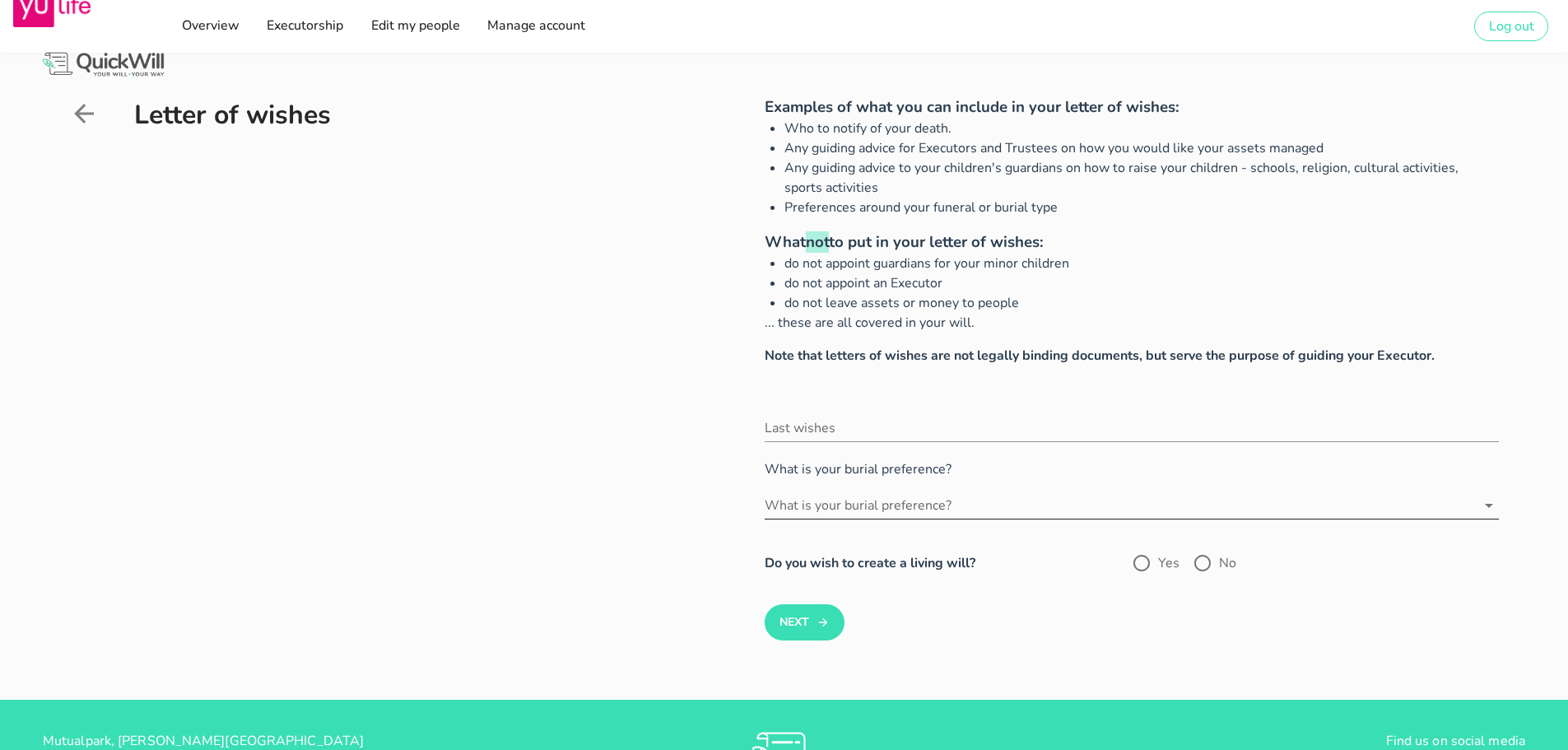
click at [1491, 499] on icon at bounding box center [1489, 505] width 19 height 19
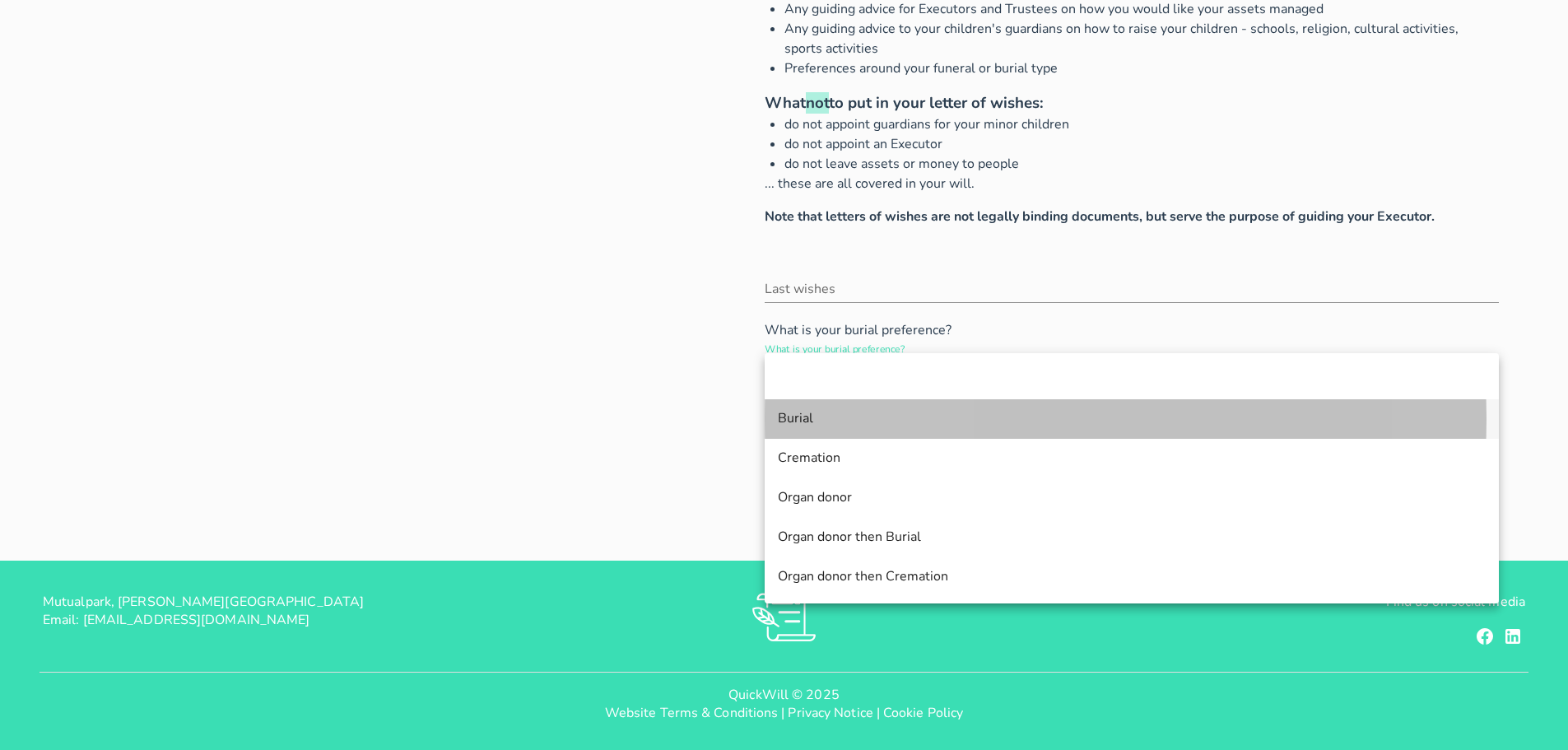
click at [793, 415] on div "Burial" at bounding box center [1131, 419] width 707 height 16
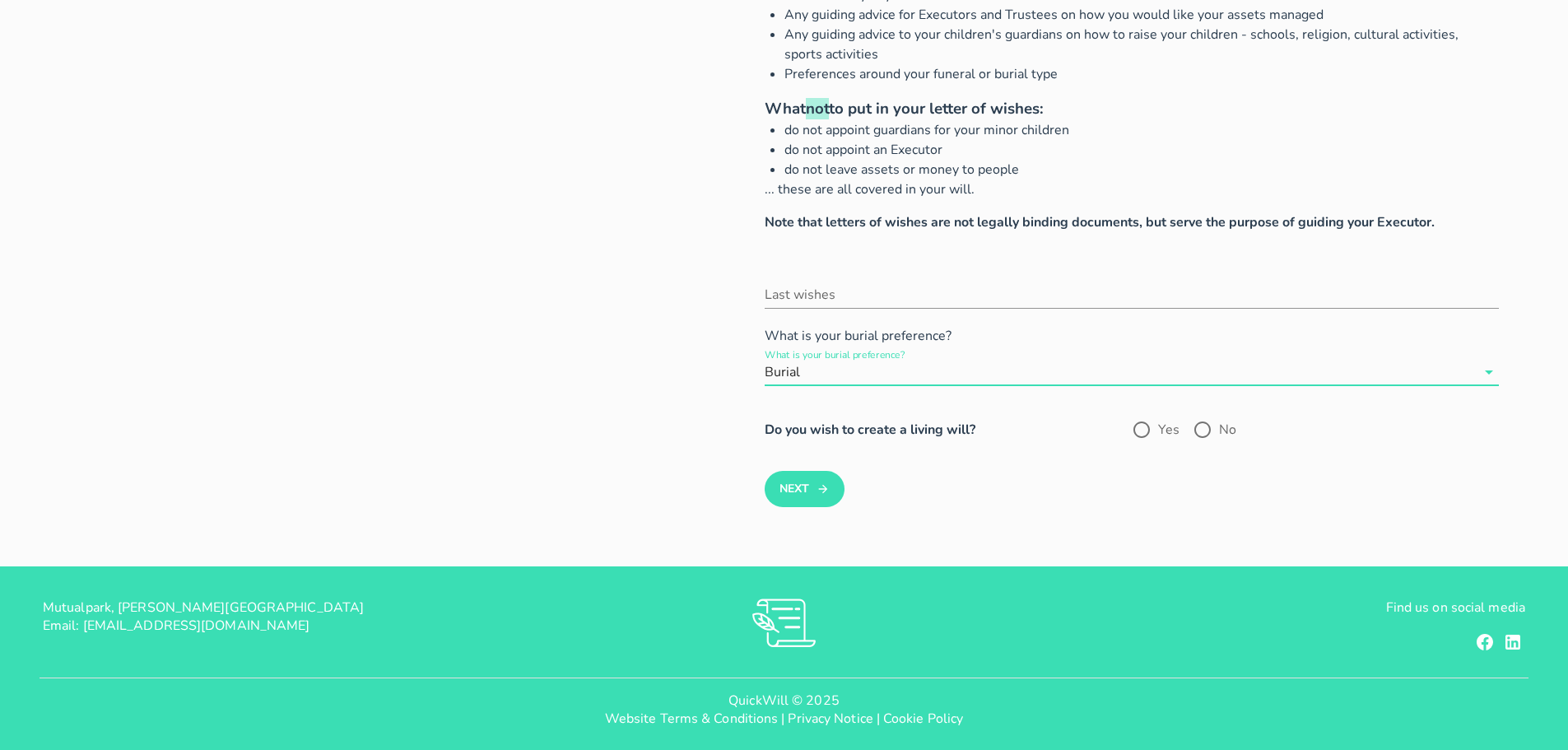
scroll to position [140, 0]
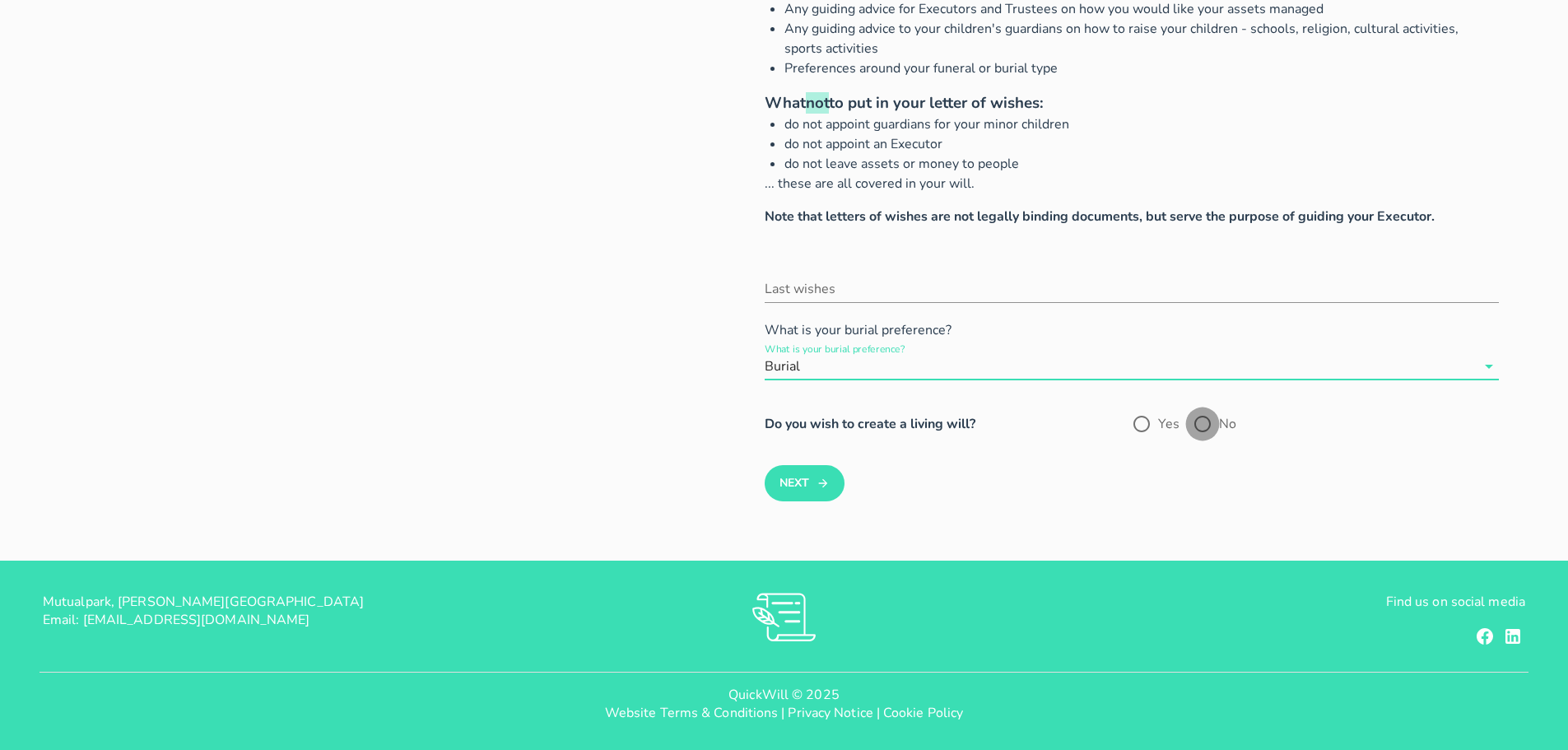
click at [1207, 423] on div at bounding box center [1202, 423] width 28 height 28
radio input "true"
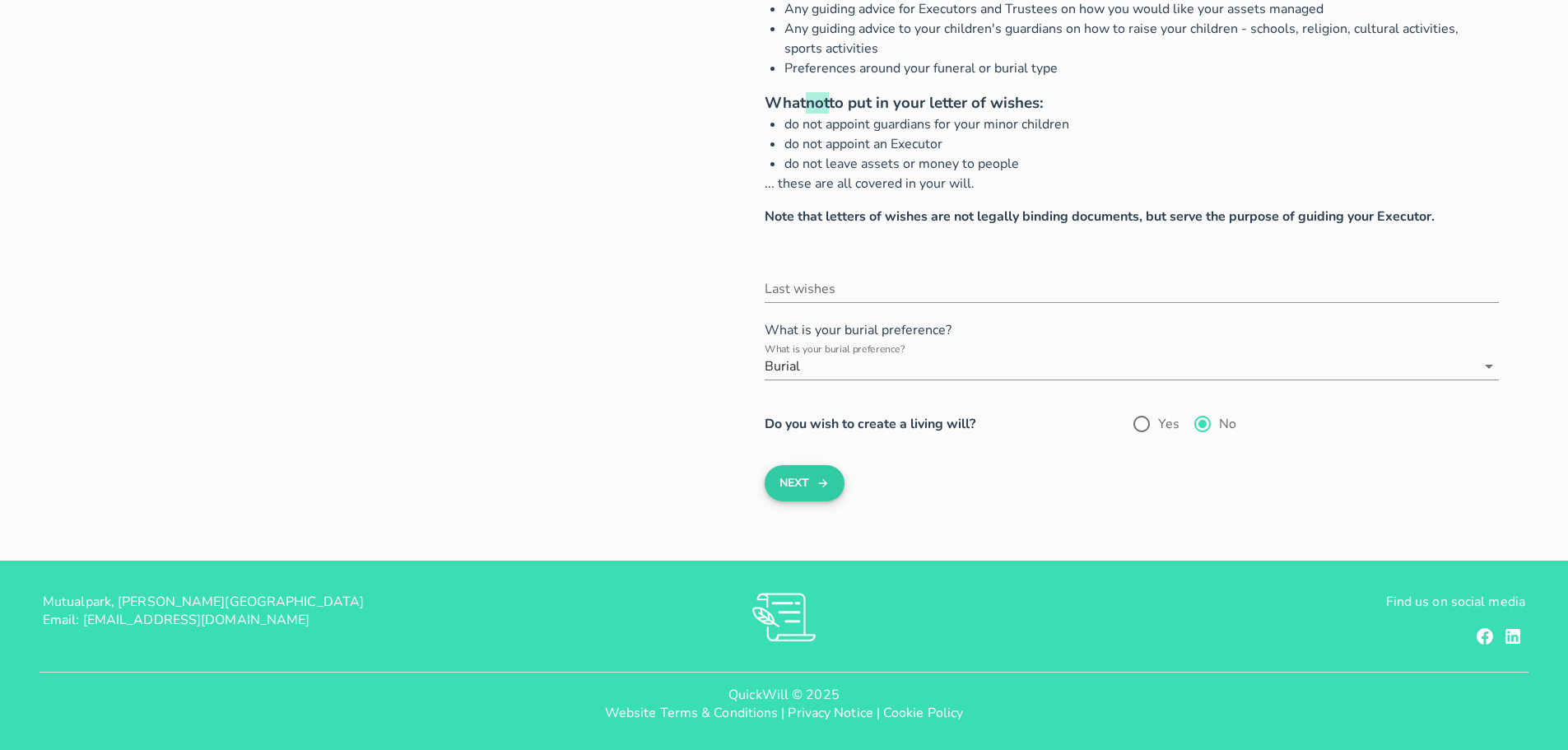
click at [817, 483] on icon "submit" at bounding box center [823, 483] width 14 height 19
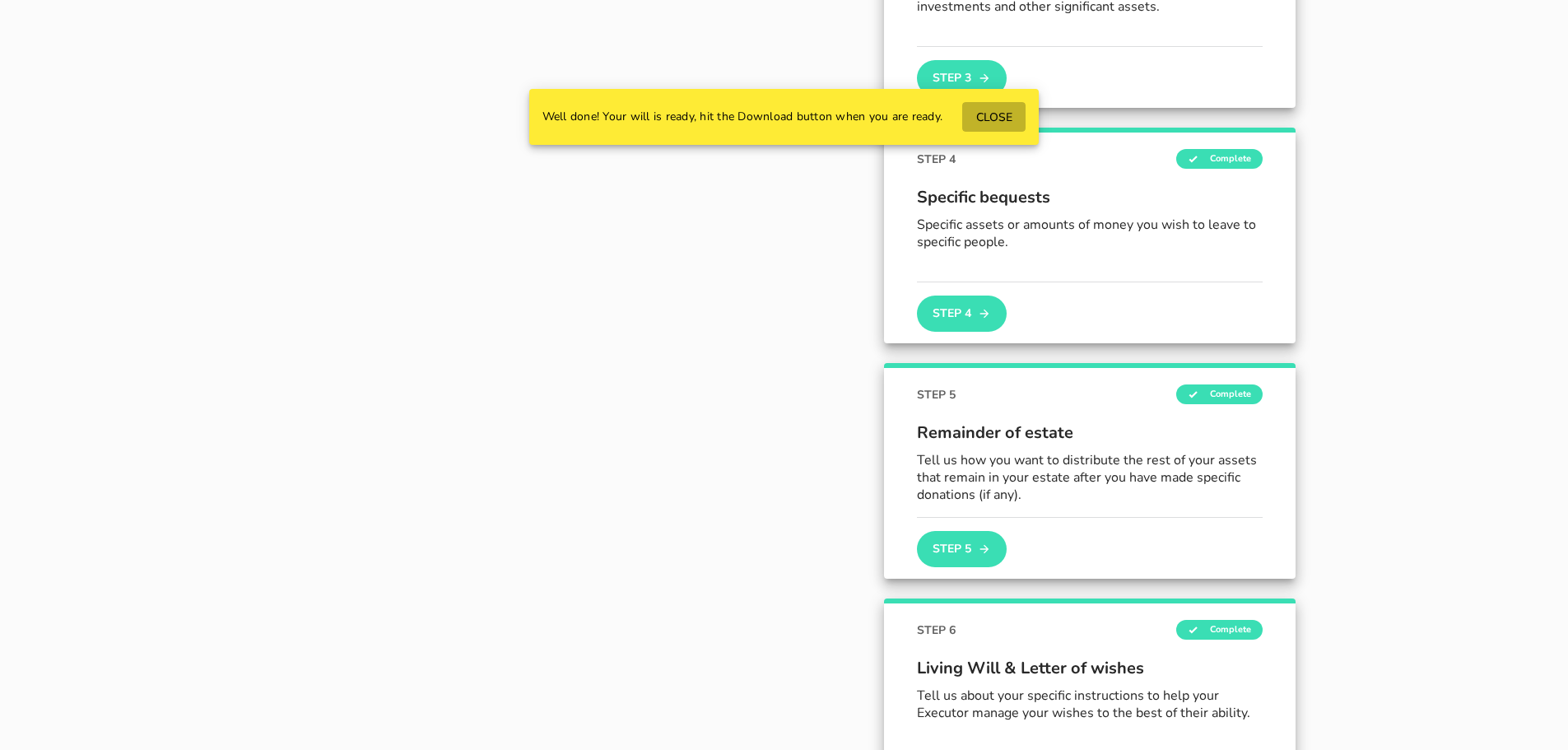
click at [1007, 121] on span "CLOSE" at bounding box center [993, 117] width 37 height 16
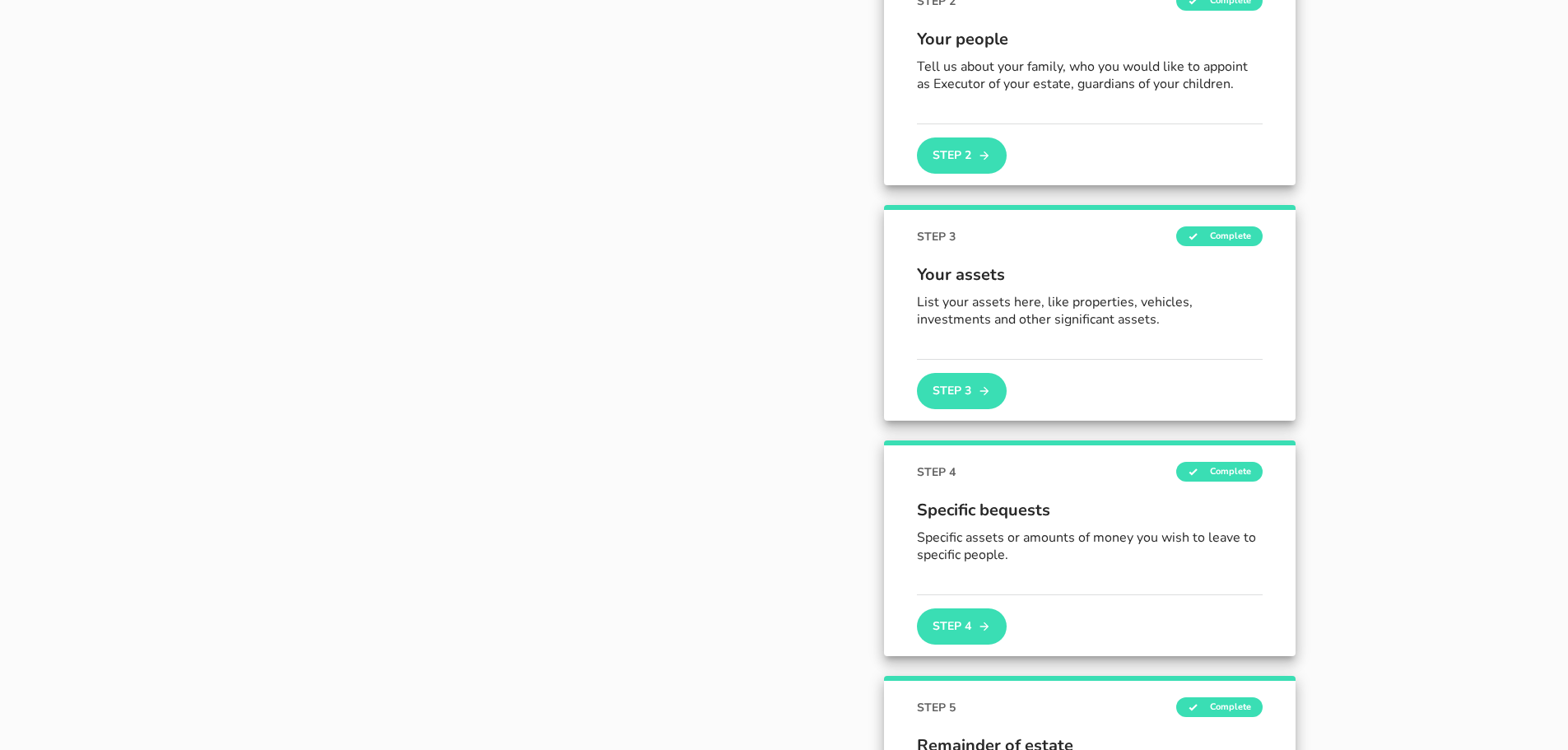
scroll to position [0, 0]
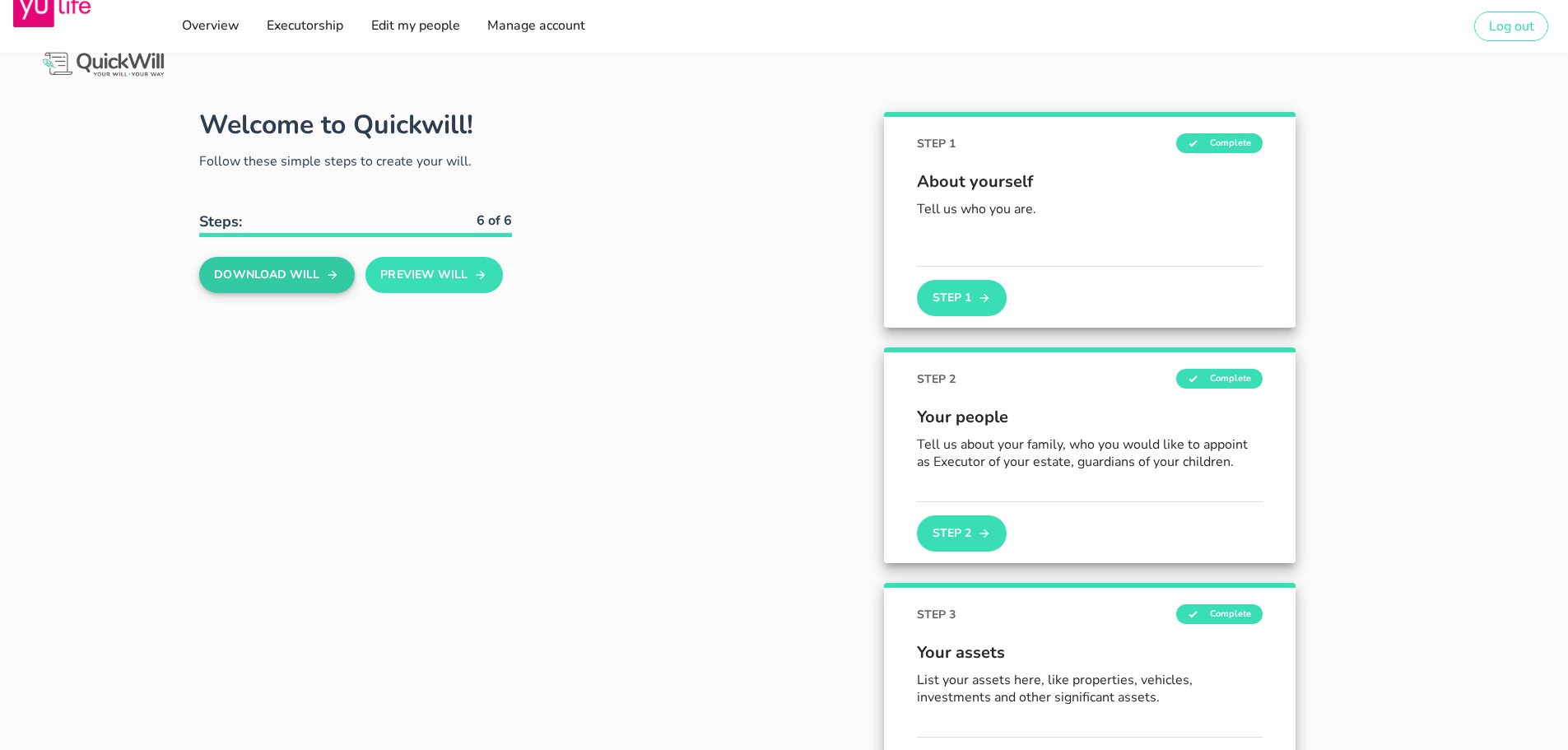
click at [243, 273] on button "Download Will" at bounding box center [276, 274] width 155 height 36
